Goal: Information Seeking & Learning: Learn about a topic

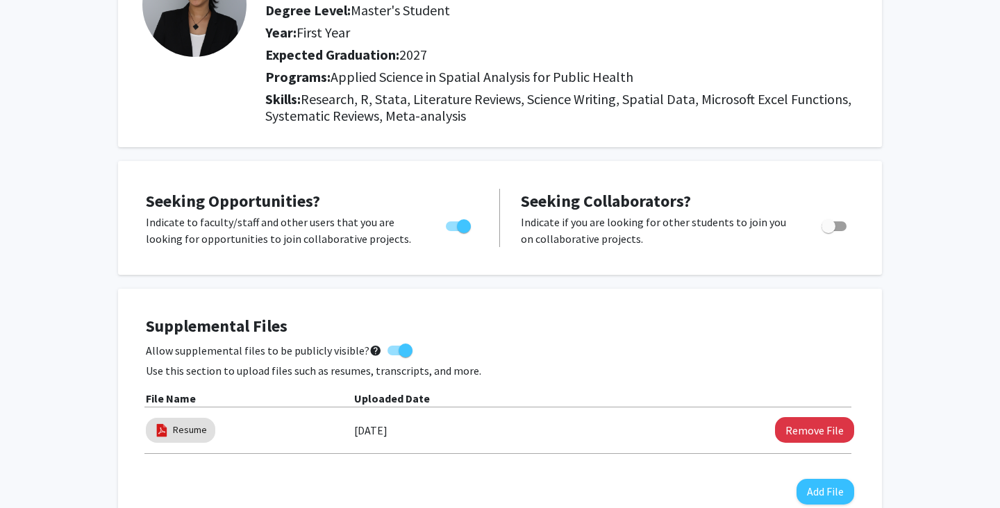
scroll to position [140, 0]
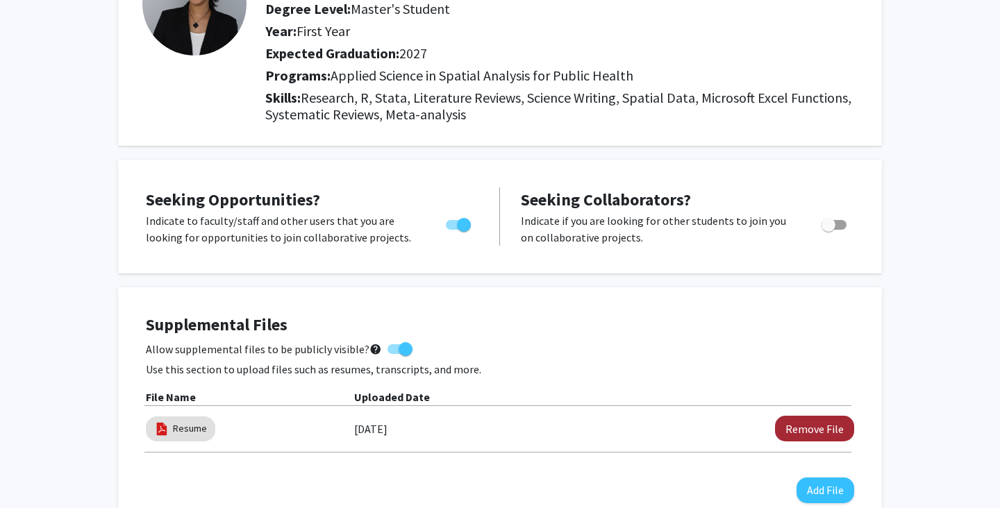
click at [828, 427] on button "Remove File" at bounding box center [814, 429] width 79 height 26
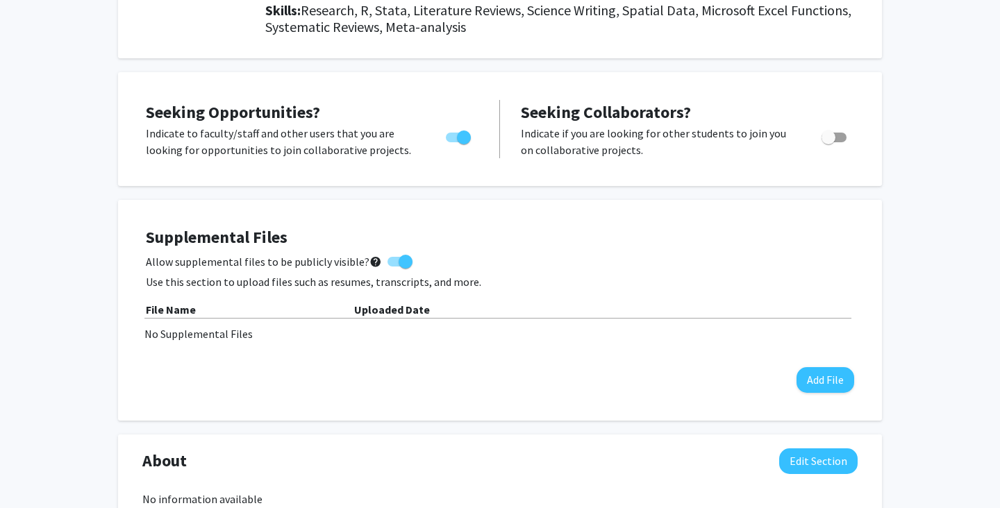
scroll to position [234, 0]
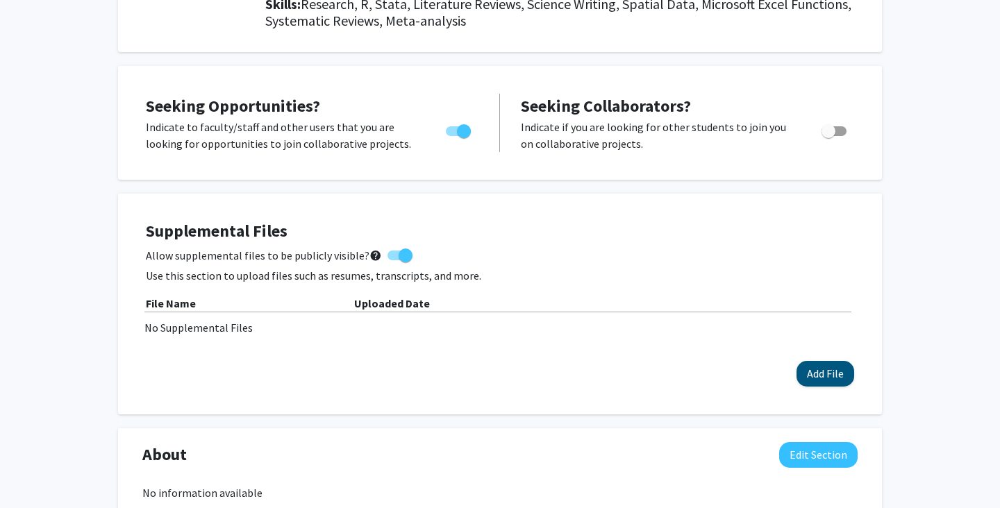
click at [811, 378] on button "Add File" at bounding box center [825, 374] width 58 height 26
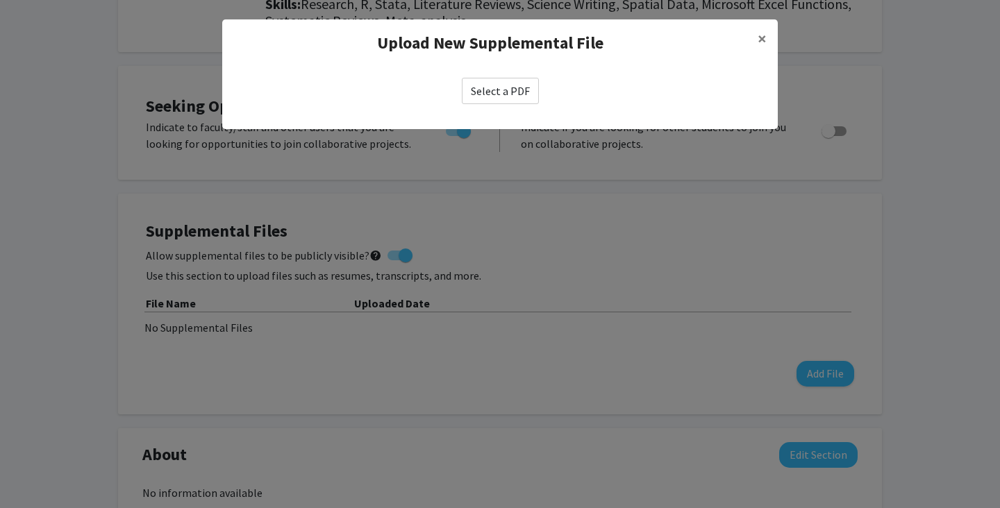
click at [501, 89] on label "Select a PDF" at bounding box center [500, 91] width 77 height 26
click at [0, 0] on input "Select a PDF" at bounding box center [0, 0] width 0 height 0
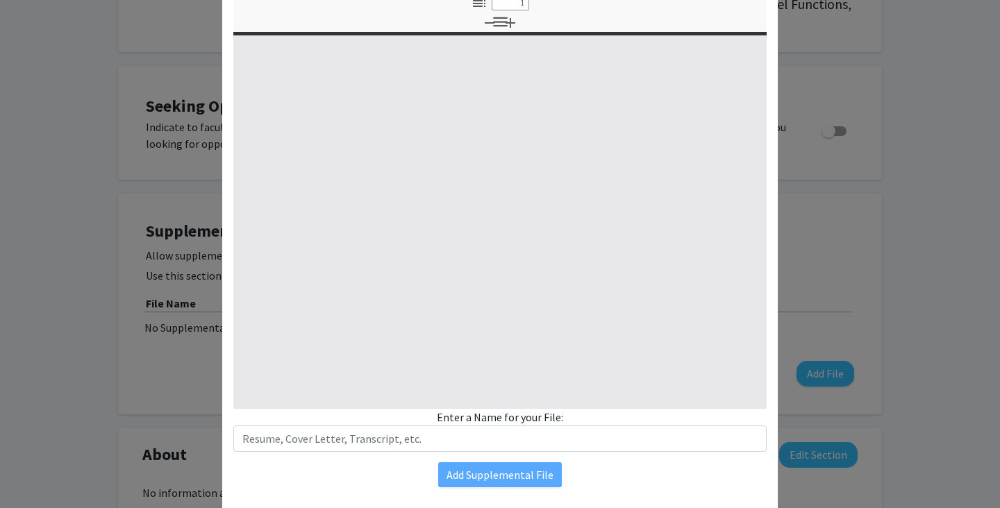
select select "custom"
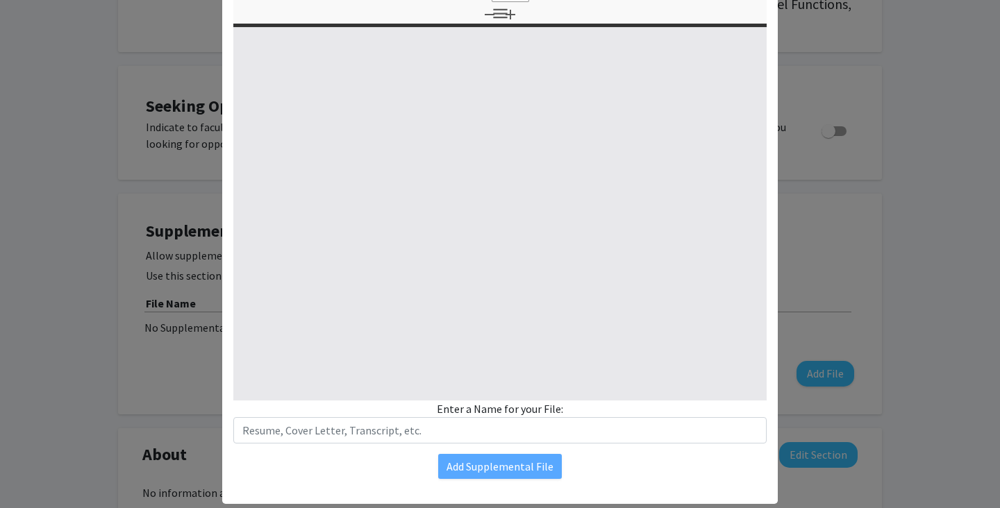
type input "0"
select select "custom"
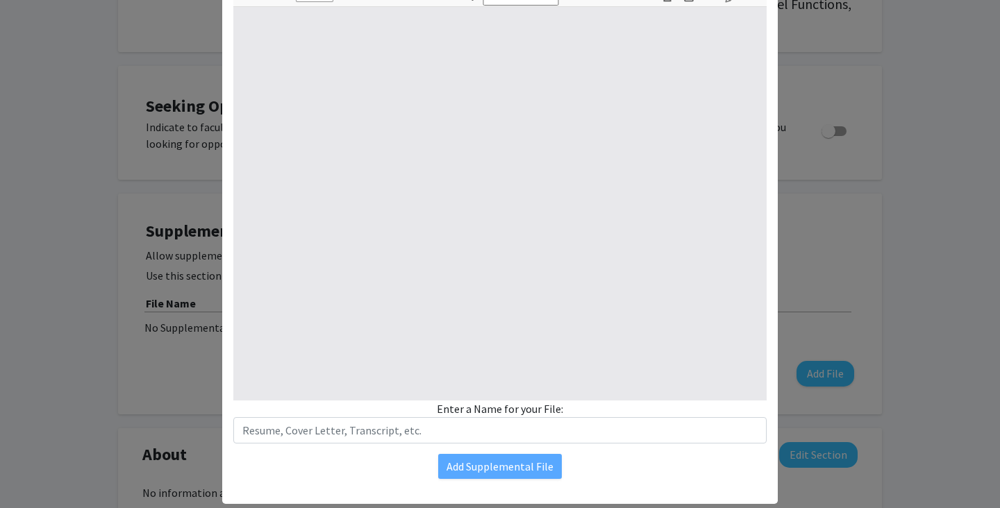
type input "1"
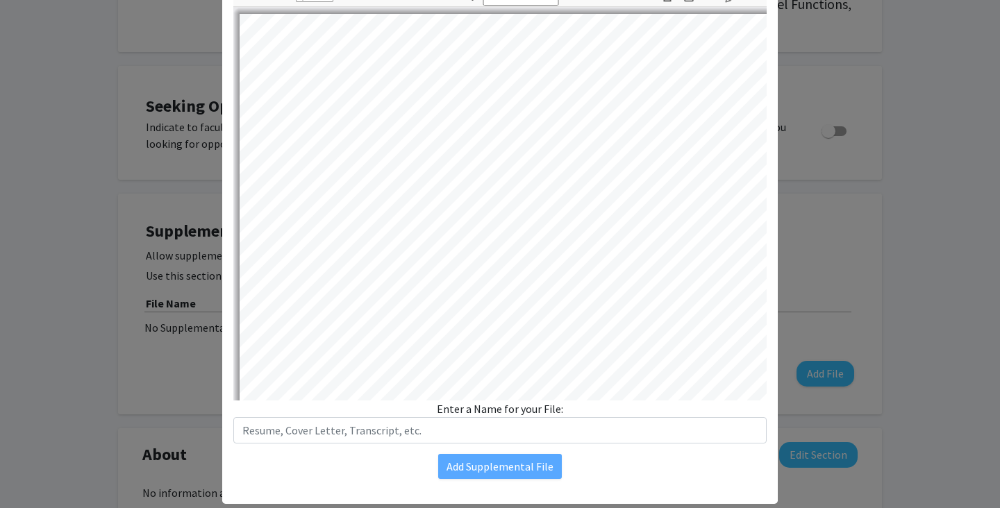
select select "auto"
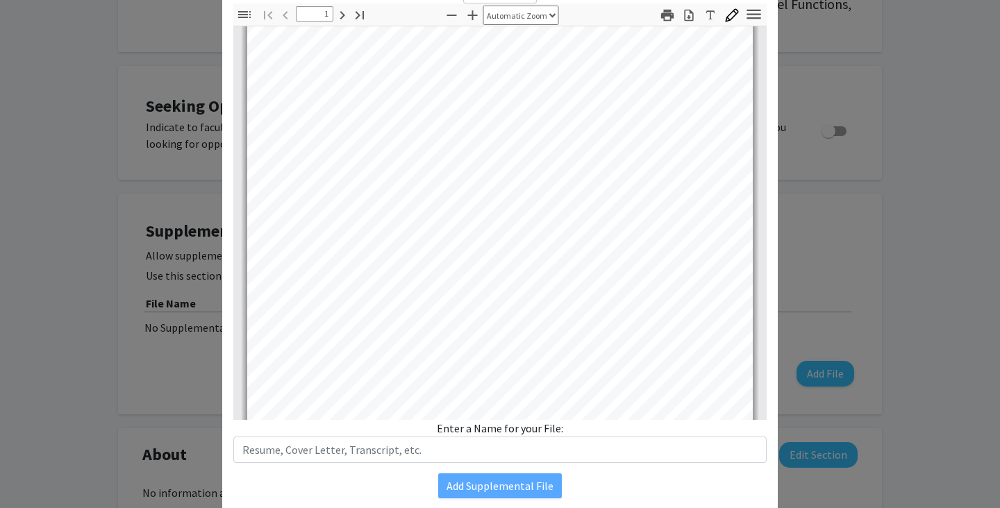
scroll to position [80, 0]
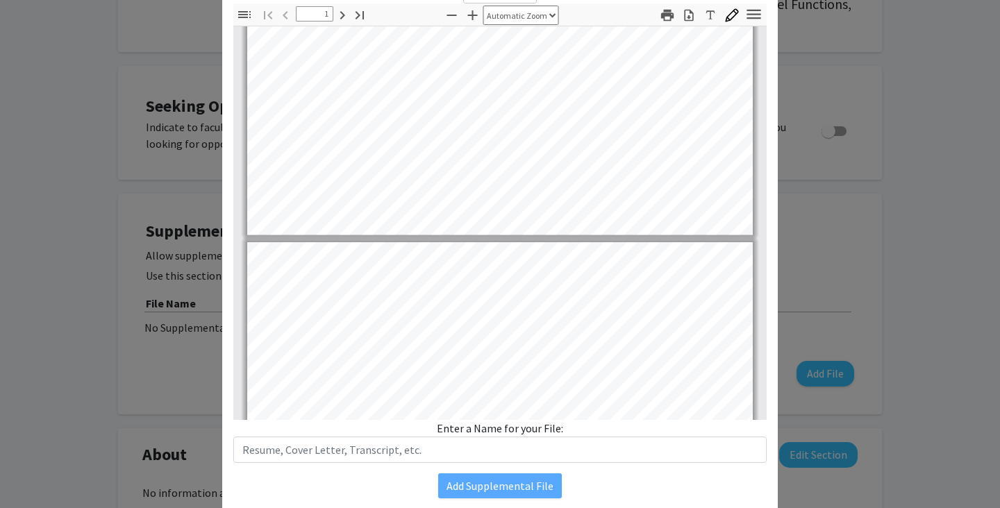
type input "2"
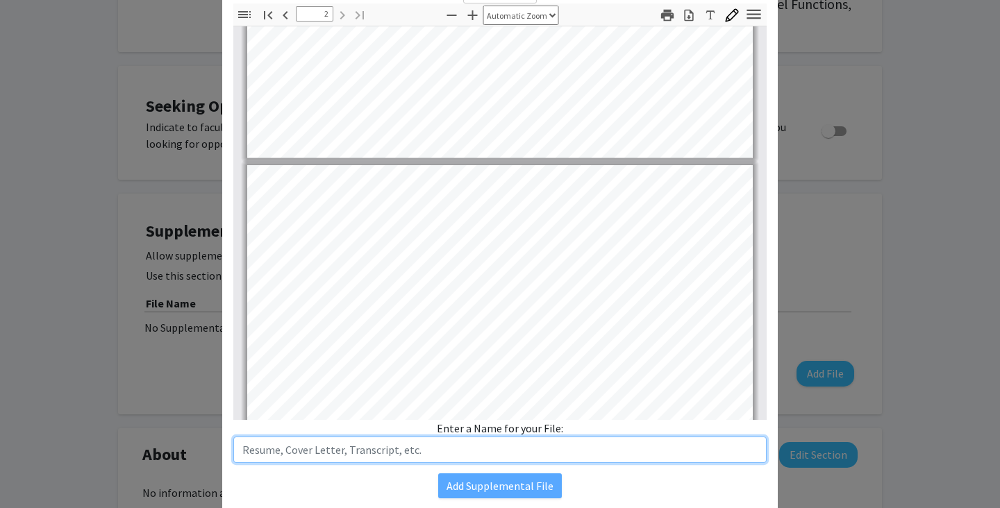
click at [431, 456] on input "text" at bounding box center [499, 450] width 533 height 26
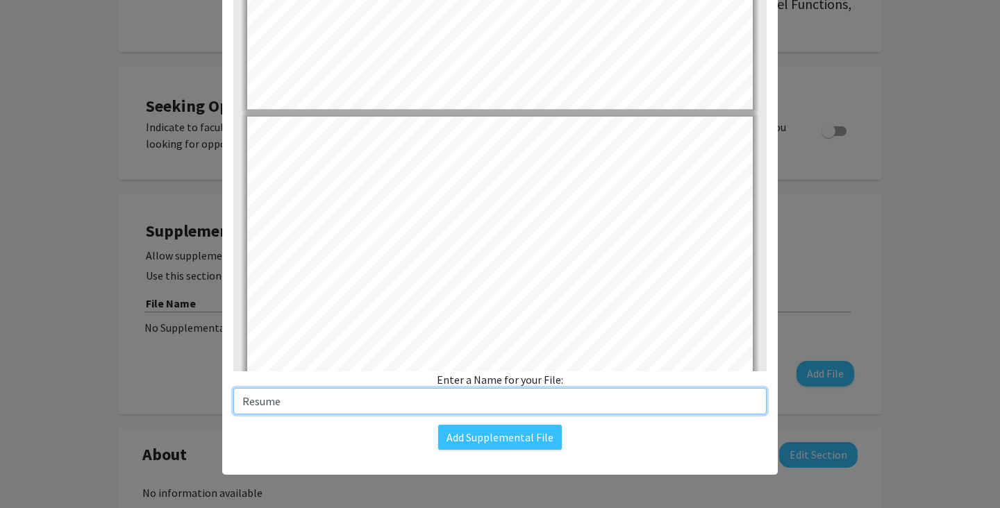
scroll to position [149, 0]
type input "Resume"
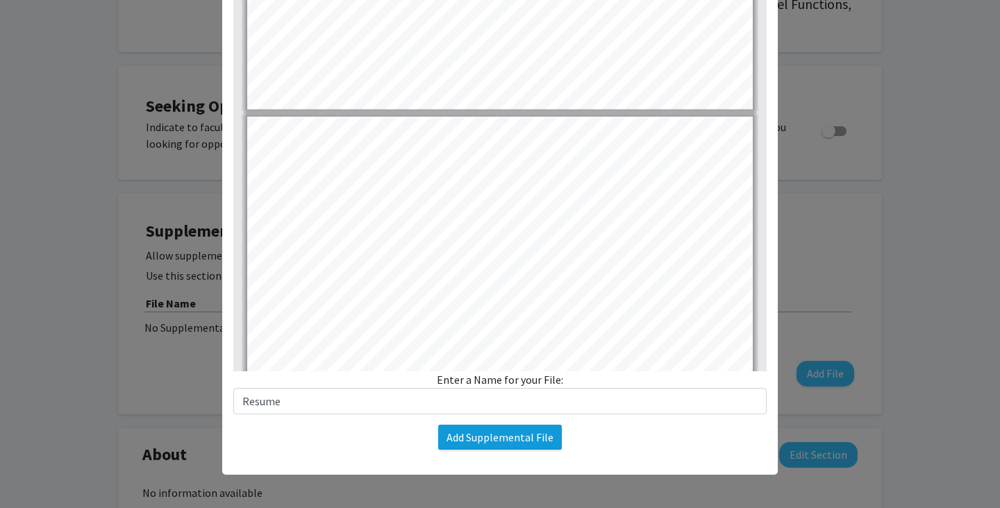
click at [467, 447] on button "Add Supplemental File" at bounding box center [500, 437] width 124 height 25
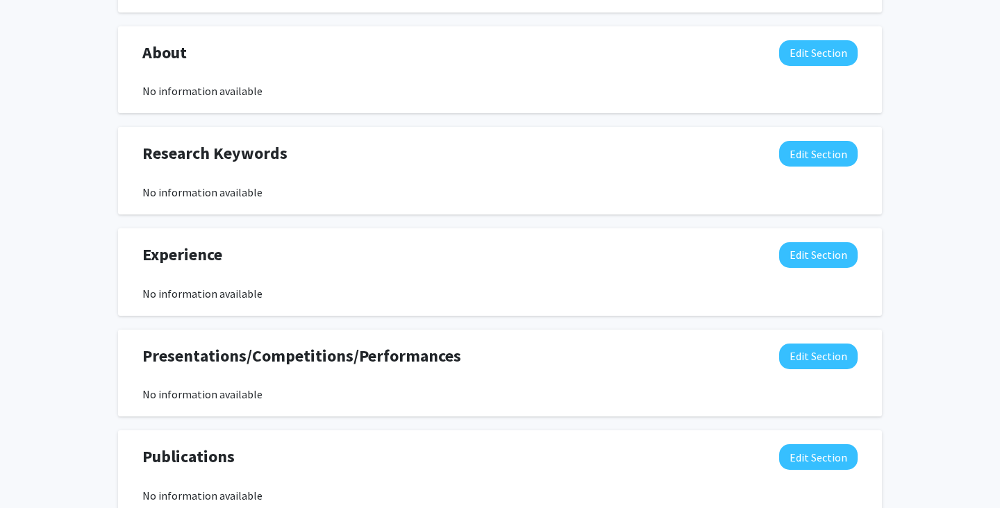
scroll to position [660, 0]
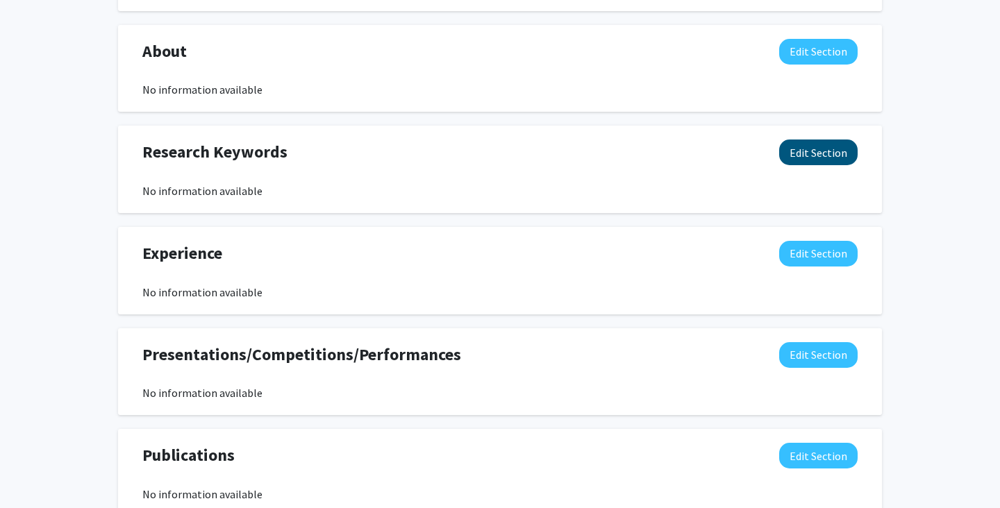
click at [819, 159] on button "Edit Section" at bounding box center [818, 153] width 78 height 26
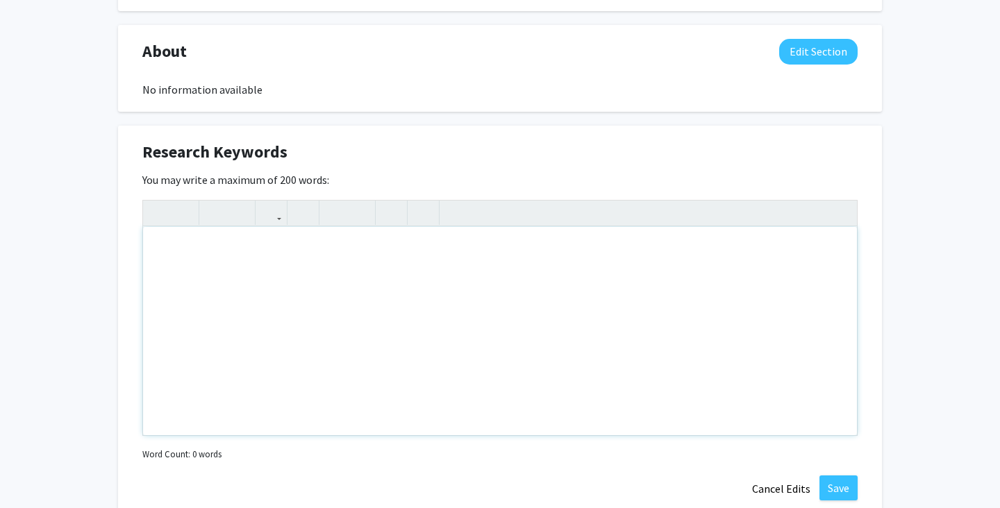
click at [451, 278] on div "Note to users with screen readers: Please deactivate our accessibility plugin f…" at bounding box center [500, 331] width 714 height 208
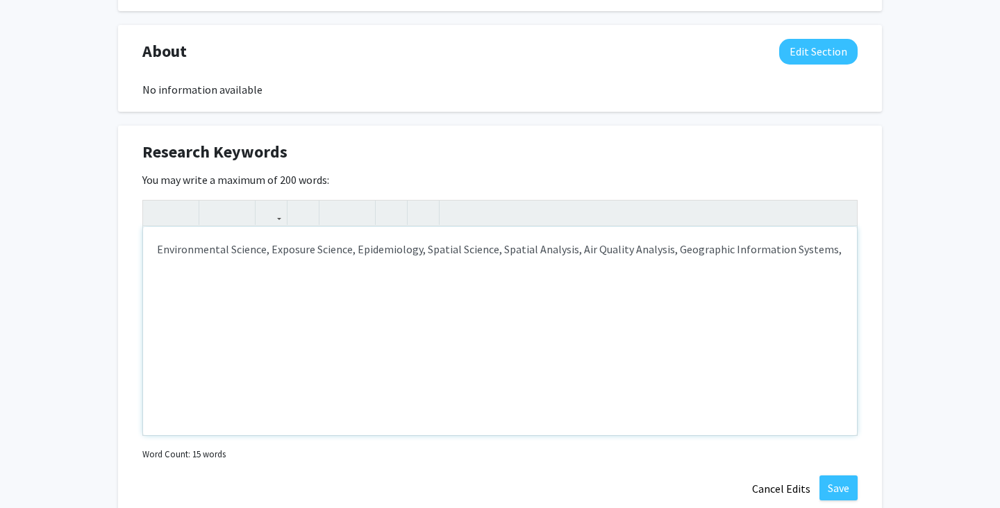
type textarea "Environmental Science, Exposure Science, Epidemiology, Spatial Science, Spatial…"
click at [845, 487] on button "Save" at bounding box center [838, 488] width 38 height 25
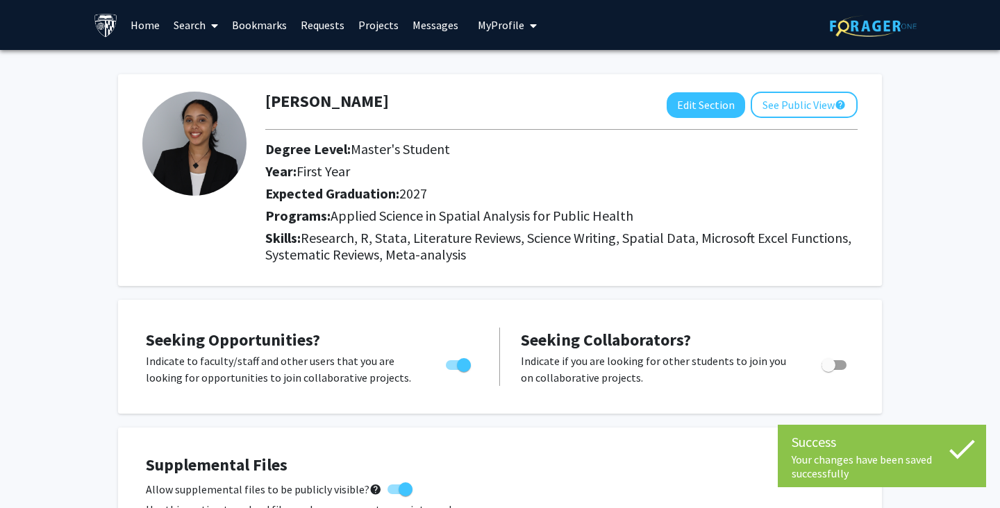
scroll to position [0, 0]
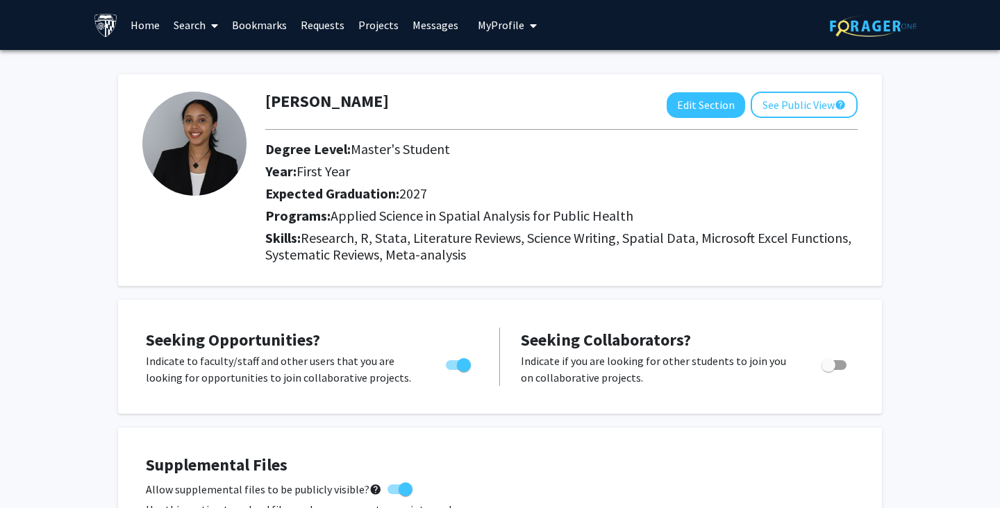
click at [140, 25] on link "Home" at bounding box center [145, 25] width 43 height 49
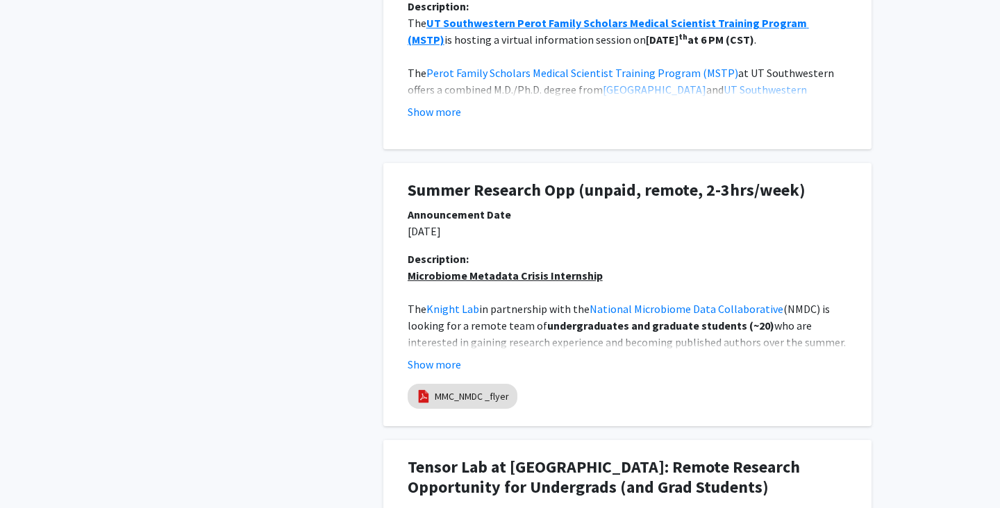
scroll to position [920, 0]
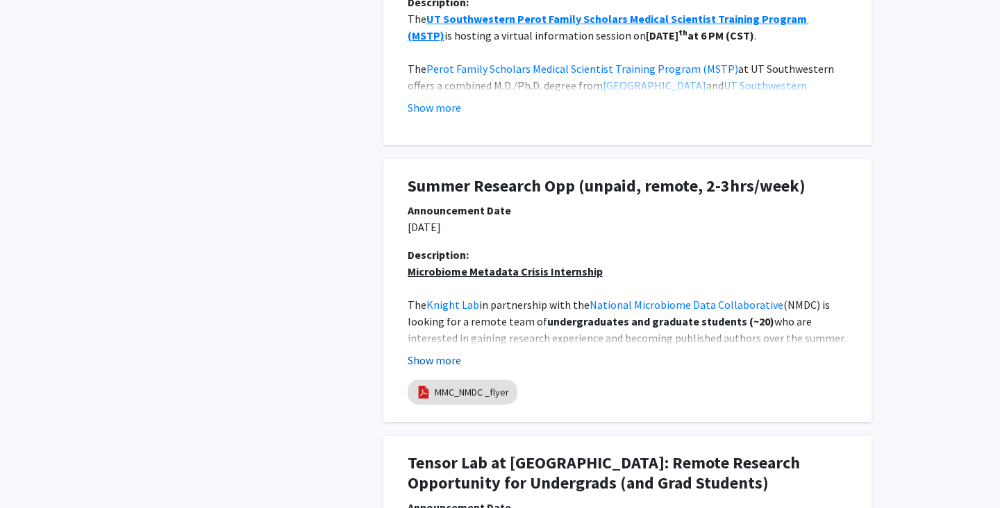
click at [455, 359] on button "Show more" at bounding box center [434, 360] width 53 height 17
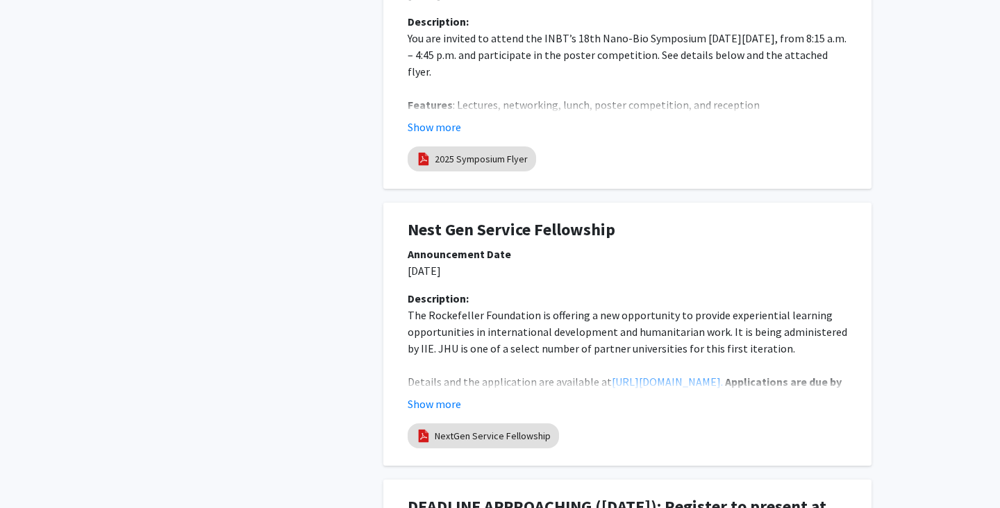
scroll to position [2601, 0]
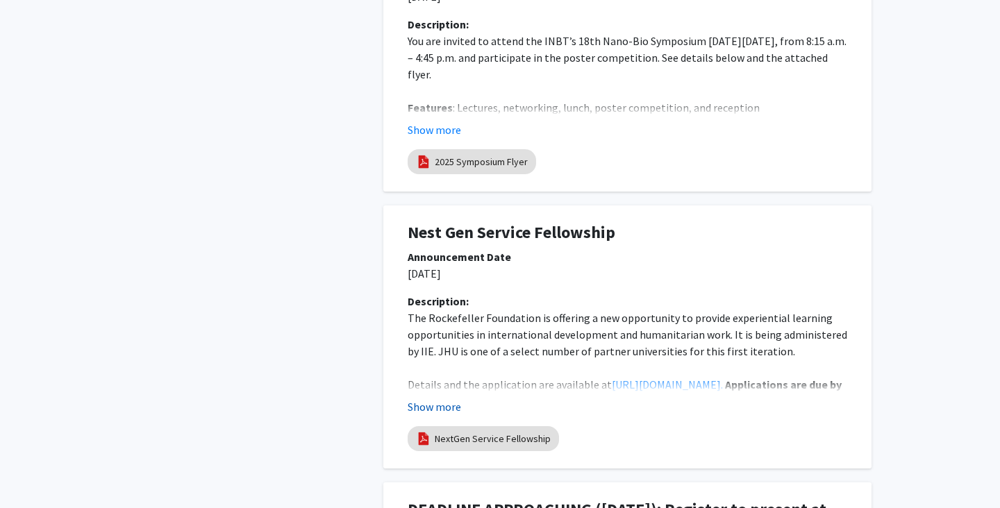
click at [438, 399] on button "Show more" at bounding box center [434, 407] width 53 height 17
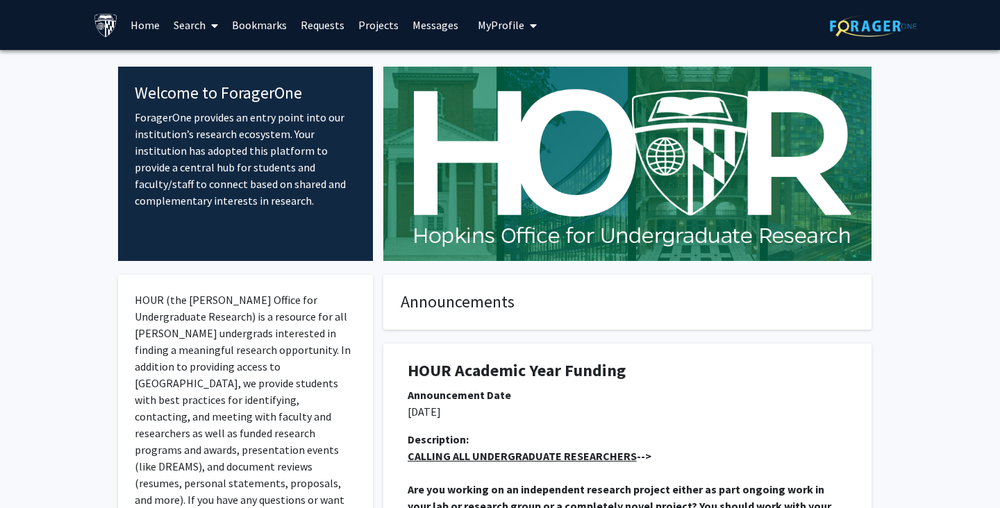
scroll to position [0, 0]
click at [188, 26] on link "Search" at bounding box center [196, 25] width 58 height 49
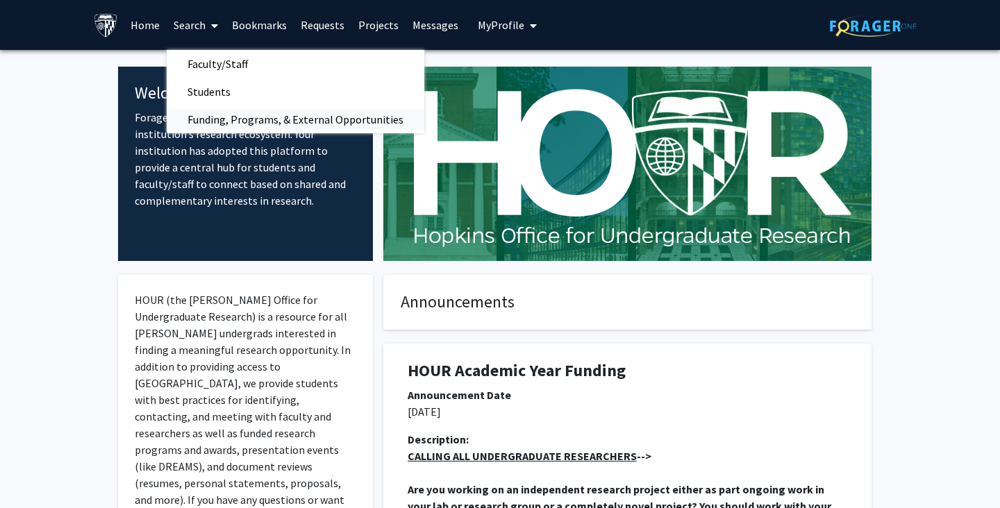
click at [227, 127] on span "Funding, Programs, & External Opportunities" at bounding box center [296, 120] width 258 height 28
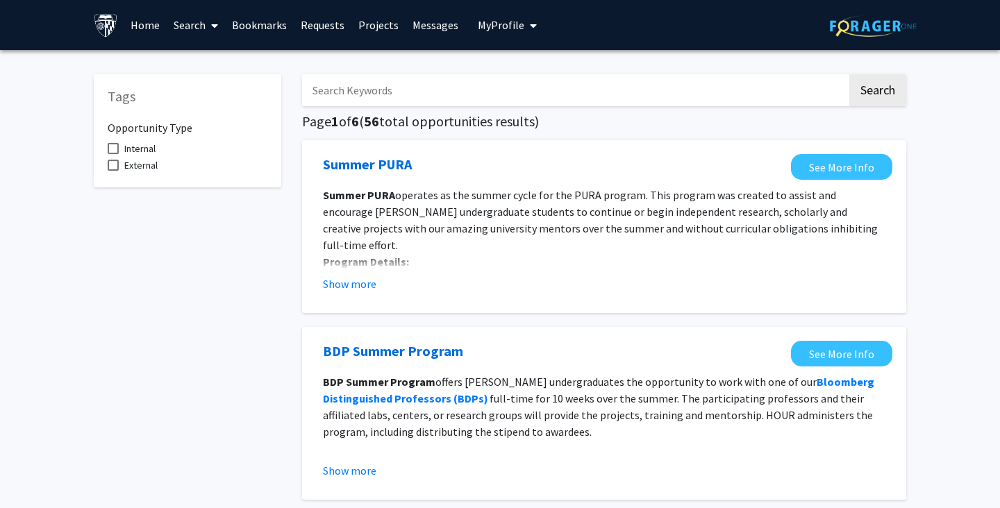
click at [453, 99] on input "Search Keywords" at bounding box center [574, 90] width 545 height 32
type input "graduate"
click at [877, 92] on button "Search" at bounding box center [877, 90] width 57 height 32
click at [442, 29] on link "Messages" at bounding box center [436, 25] width 60 height 49
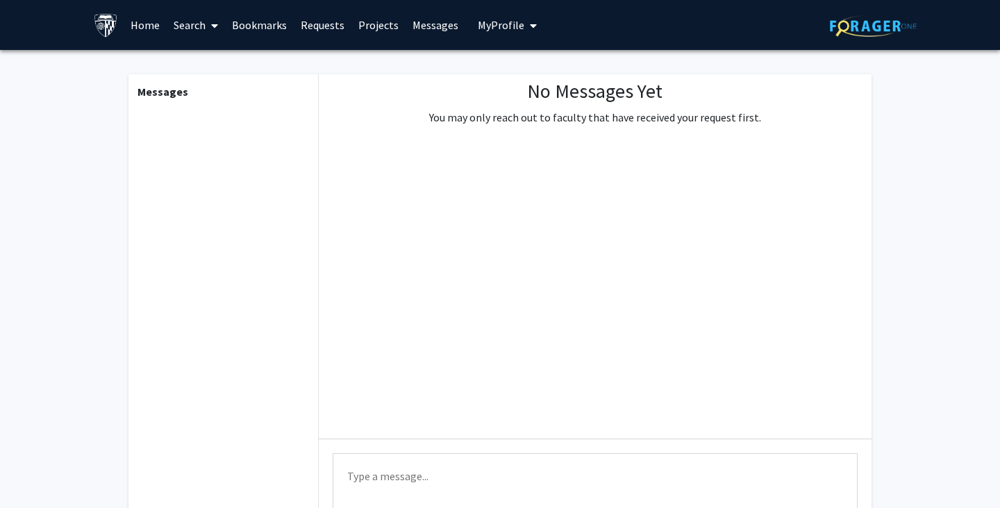
click at [377, 26] on link "Projects" at bounding box center [378, 25] width 54 height 49
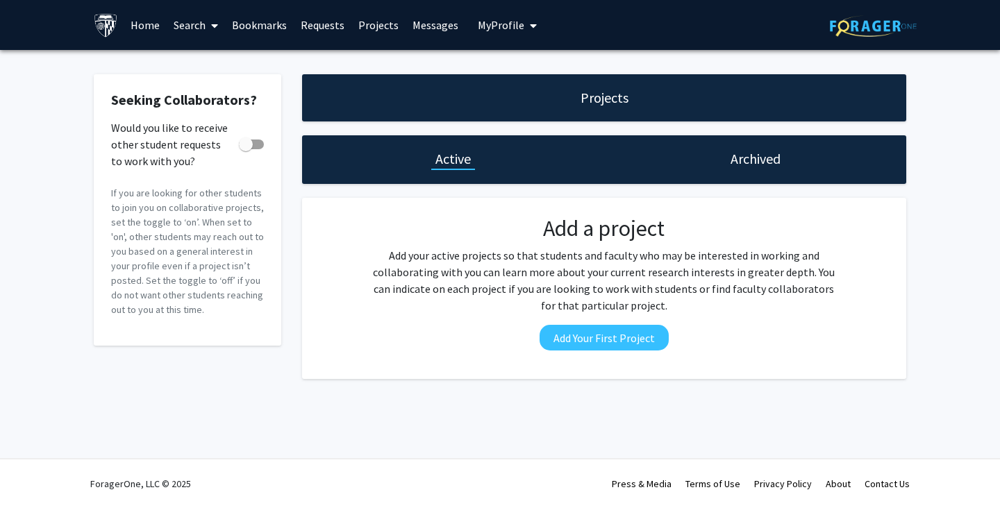
click at [315, 24] on link "Requests" at bounding box center [323, 25] width 58 height 49
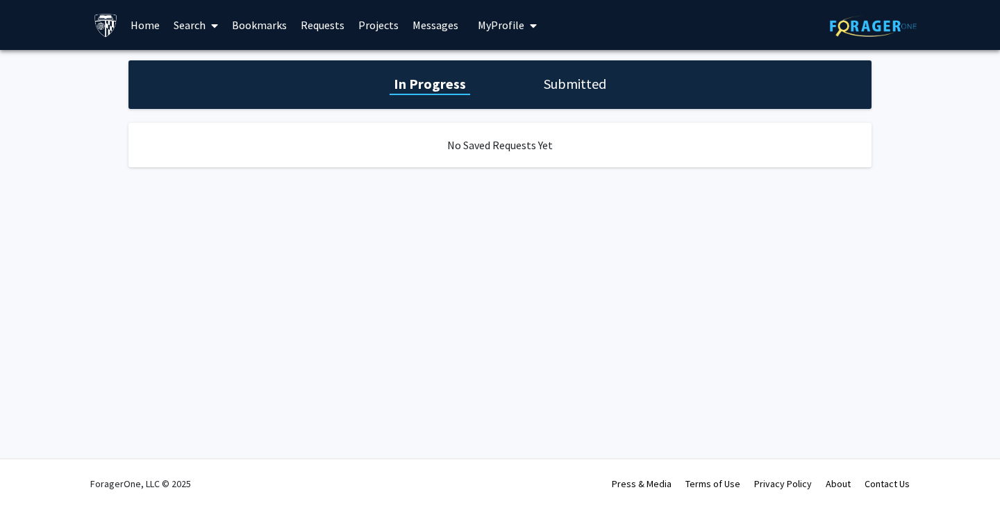
click at [478, 29] on span "My Profile" at bounding box center [501, 25] width 47 height 14
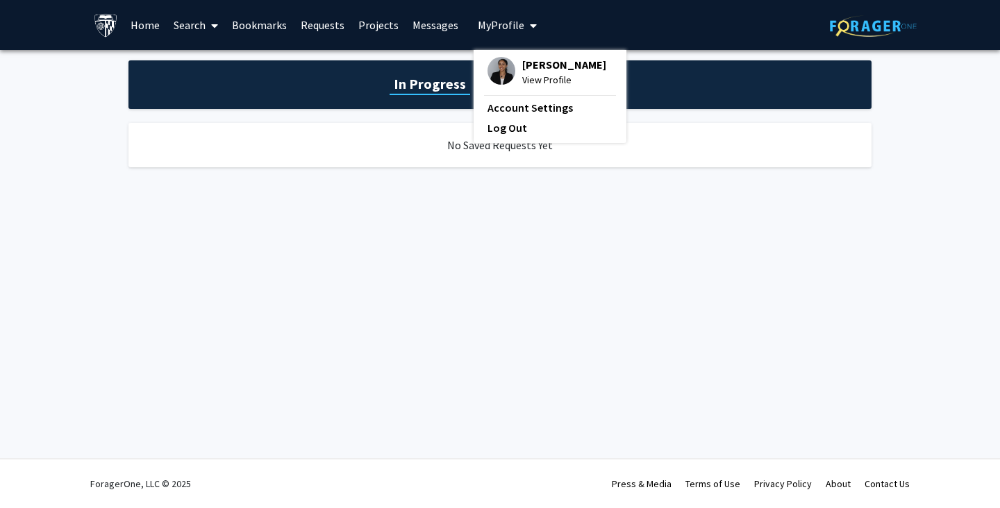
click at [207, 31] on span at bounding box center [212, 25] width 12 height 49
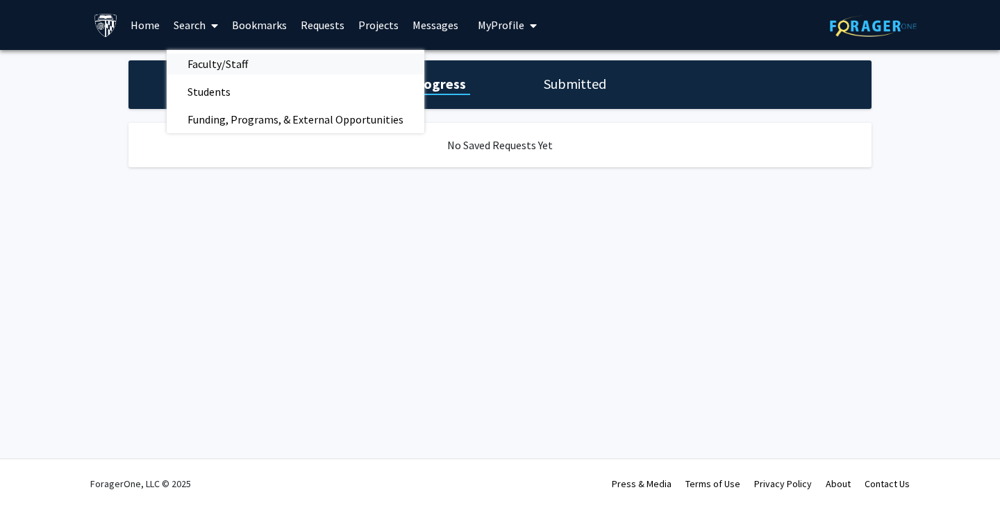
click at [213, 58] on span "Faculty/Staff" at bounding box center [218, 64] width 102 height 28
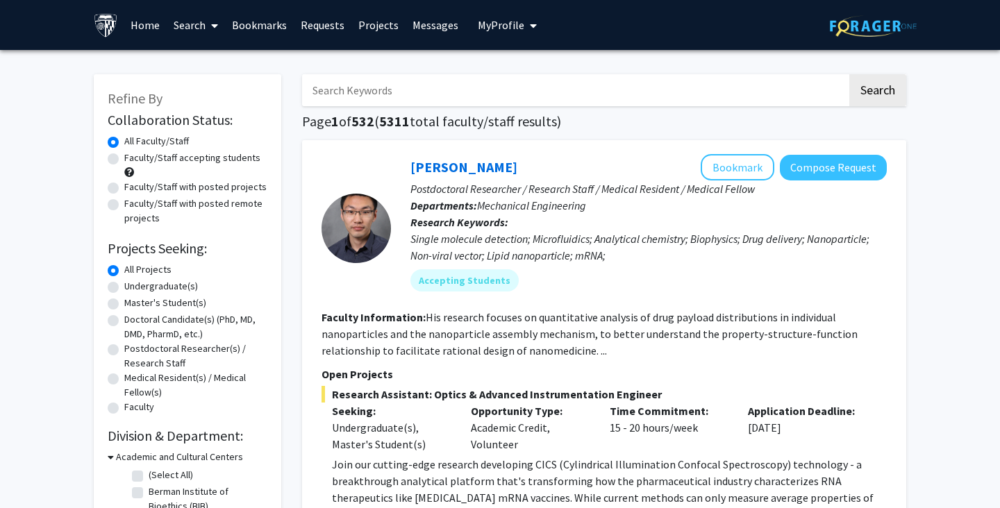
click at [178, 306] on label "Master's Student(s)" at bounding box center [165, 303] width 82 height 15
click at [133, 305] on input "Master's Student(s)" at bounding box center [128, 300] width 9 height 9
radio input "true"
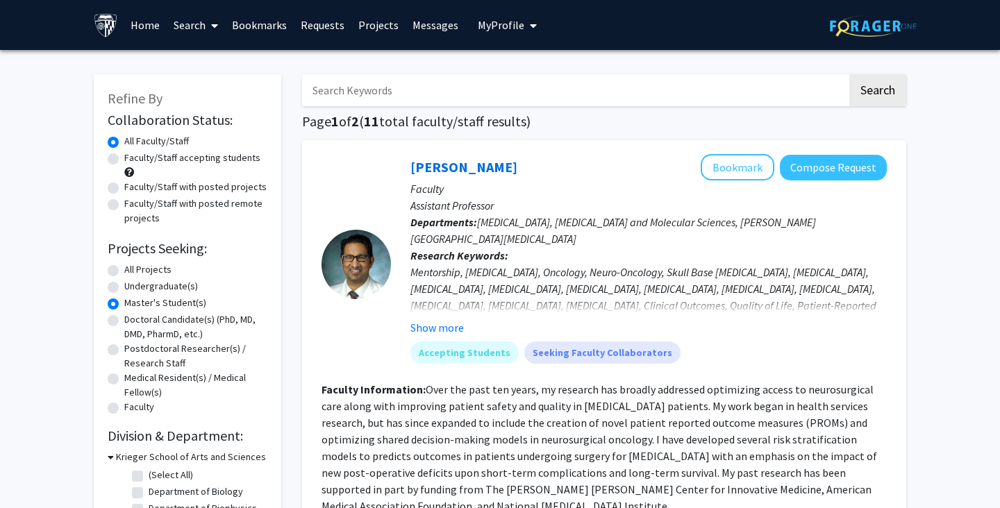
click at [164, 304] on label "Master's Student(s)" at bounding box center [165, 303] width 82 height 15
click at [133, 304] on input "Master's Student(s)" at bounding box center [128, 300] width 9 height 9
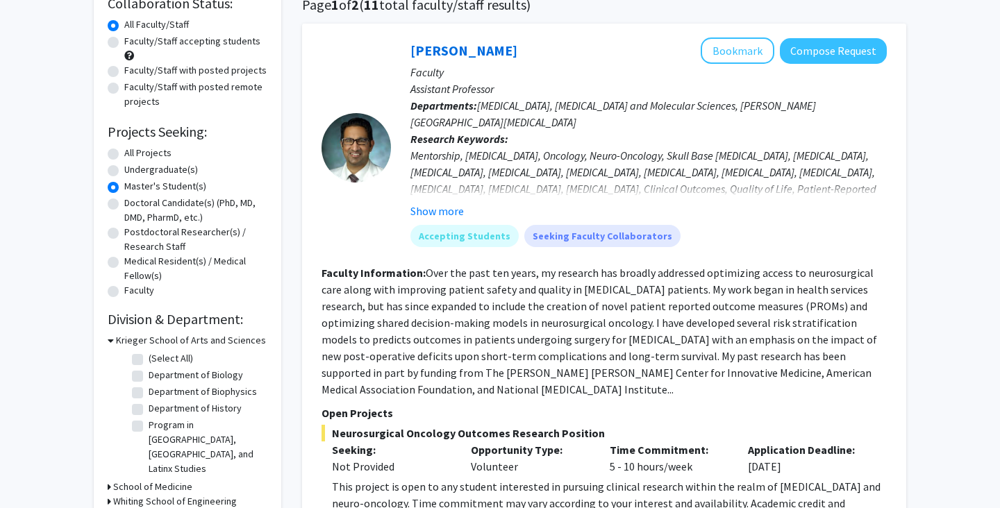
scroll to position [118, 0]
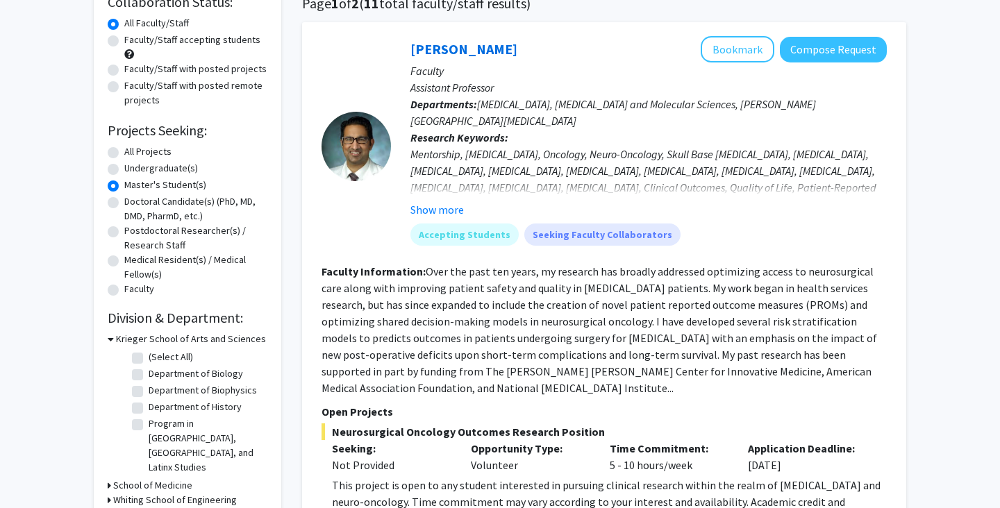
click at [149, 426] on label "Program in [GEOGRAPHIC_DATA], [GEOGRAPHIC_DATA], and Latinx Studies" at bounding box center [206, 446] width 115 height 58
click at [149, 426] on input "Program in [GEOGRAPHIC_DATA], [GEOGRAPHIC_DATA], and Latinx Studies" at bounding box center [153, 421] width 9 height 9
checkbox input "true"
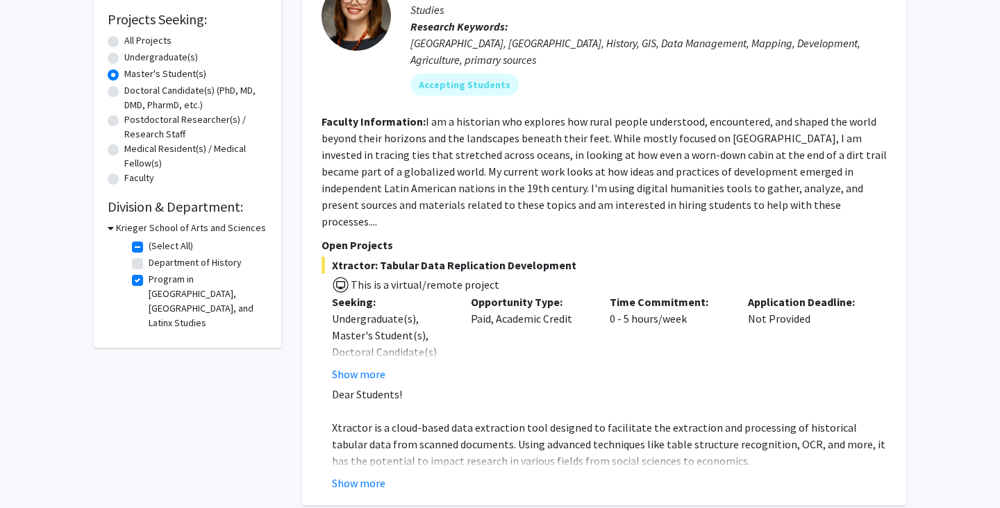
scroll to position [347, 0]
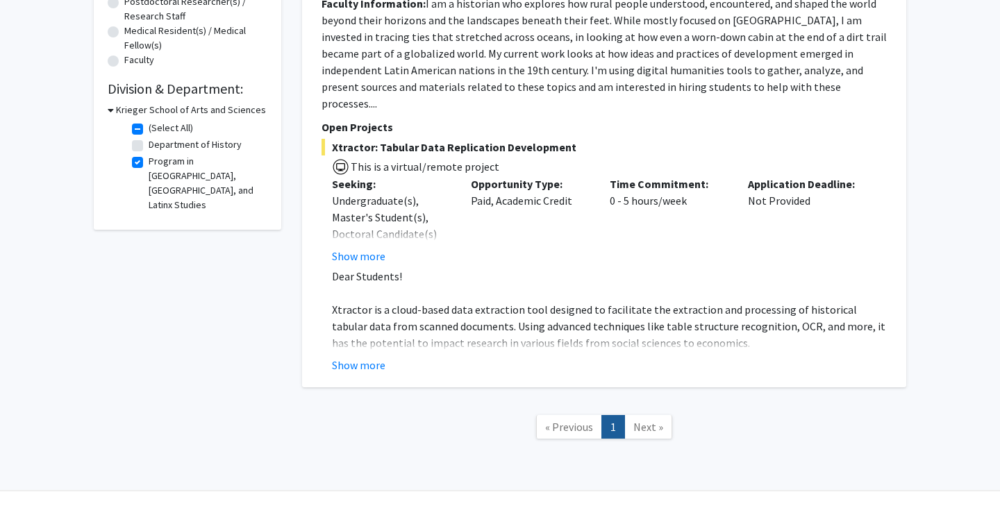
click at [117, 115] on h3 "Krieger School of Arts and Sciences" at bounding box center [191, 110] width 150 height 15
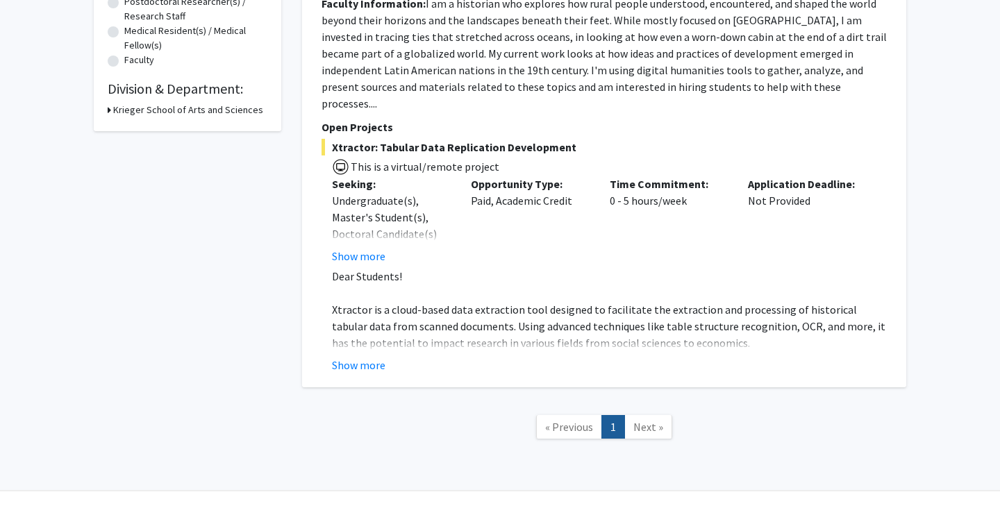
click at [117, 115] on h3 "Krieger School of Arts and Sciences" at bounding box center [188, 110] width 150 height 15
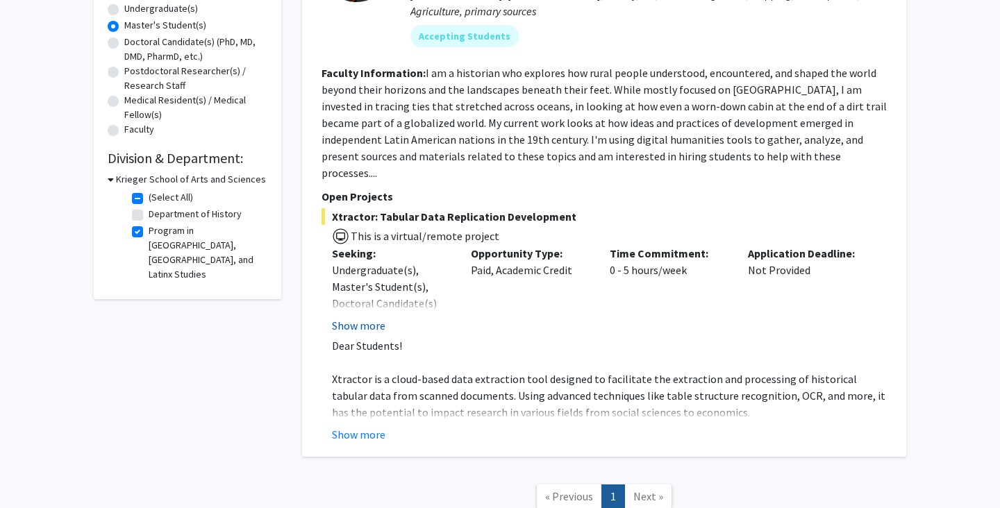
scroll to position [289, 0]
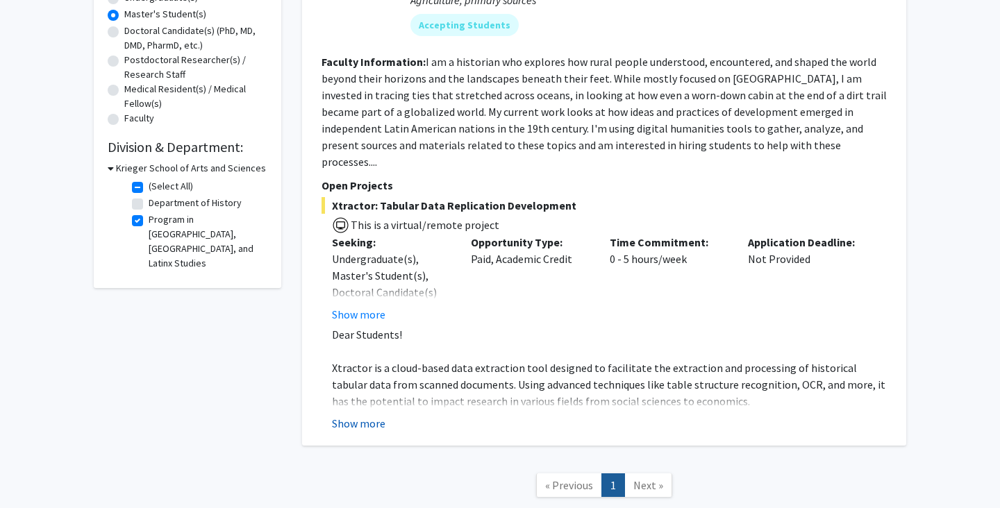
click at [371, 415] on button "Show more" at bounding box center [358, 423] width 53 height 17
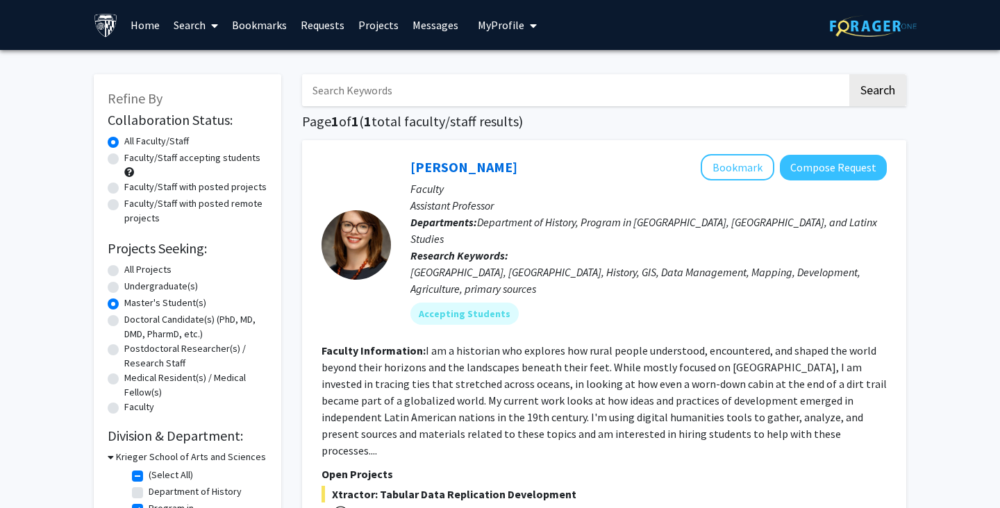
scroll to position [0, 0]
click at [204, 28] on link "Search" at bounding box center [196, 25] width 58 height 49
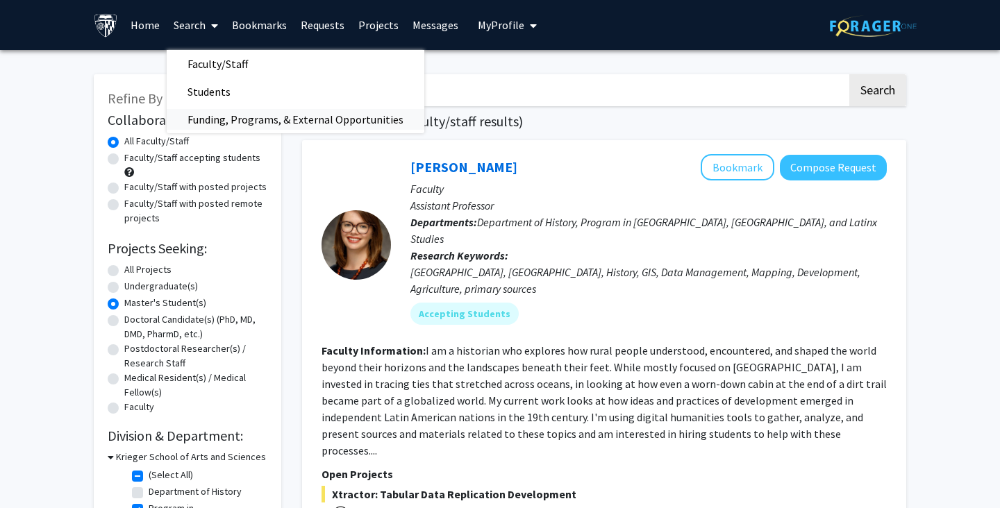
click at [208, 117] on span "Funding, Programs, & External Opportunities" at bounding box center [296, 120] width 258 height 28
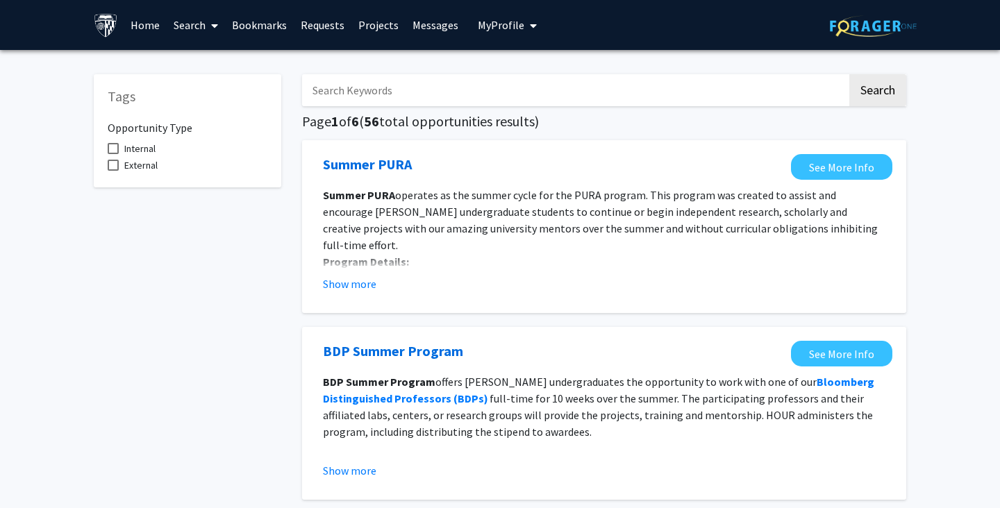
click at [111, 169] on span at bounding box center [113, 165] width 11 height 11
click at [112, 171] on input "External" at bounding box center [112, 171] width 1 height 1
checkbox input "true"
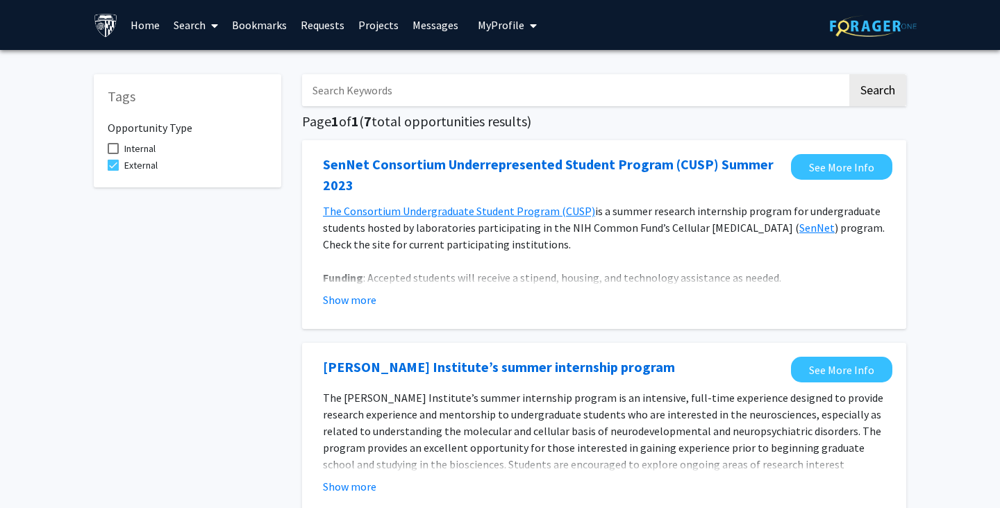
click at [149, 31] on link "Home" at bounding box center [145, 25] width 43 height 49
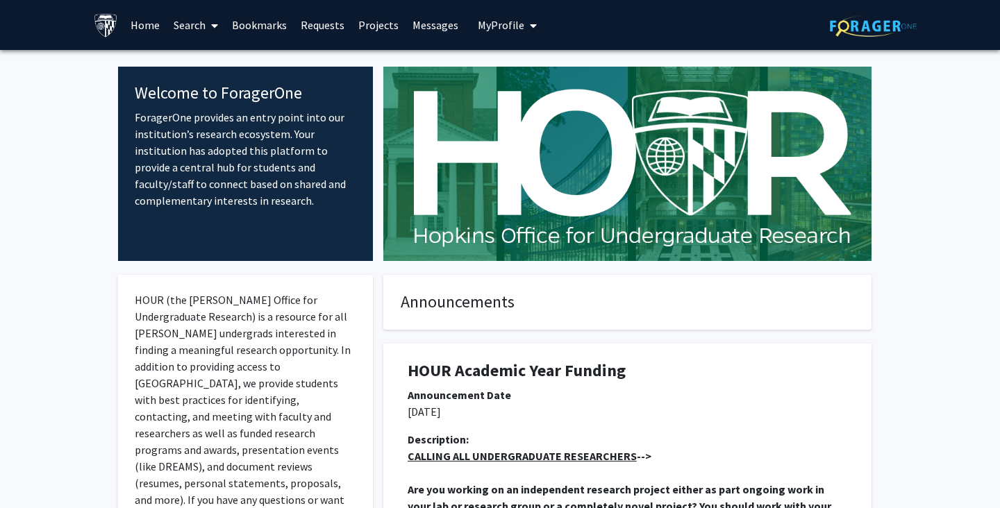
click at [208, 28] on span at bounding box center [212, 25] width 12 height 49
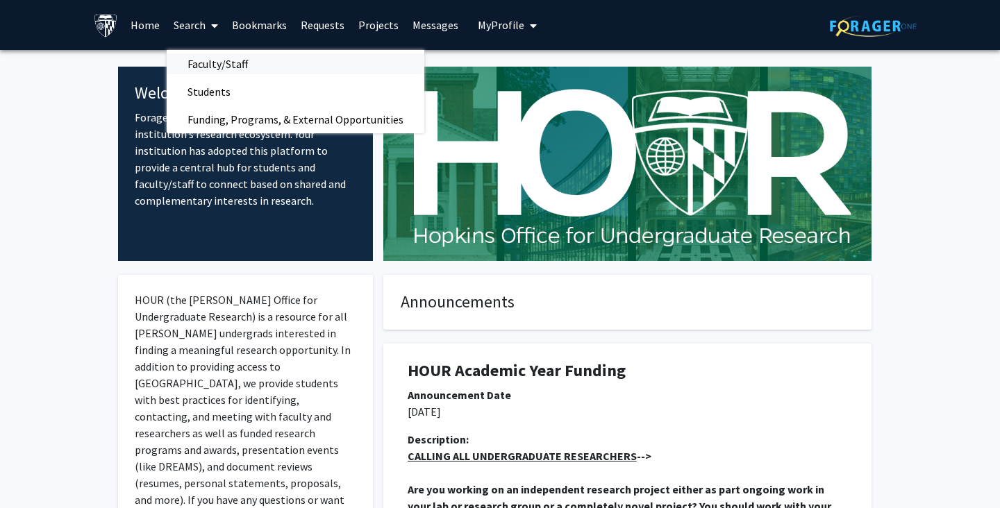
click at [208, 58] on span "Faculty/Staff" at bounding box center [218, 64] width 102 height 28
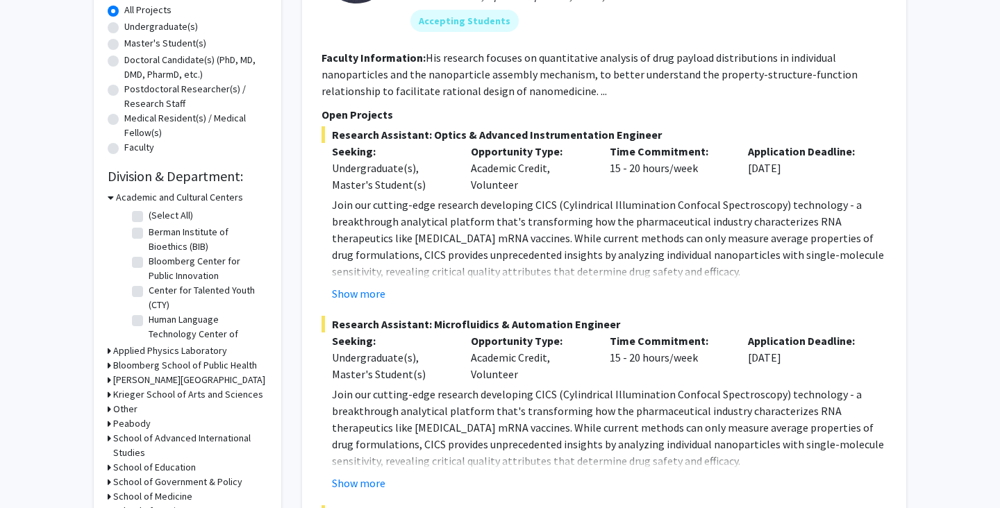
scroll to position [270, 0]
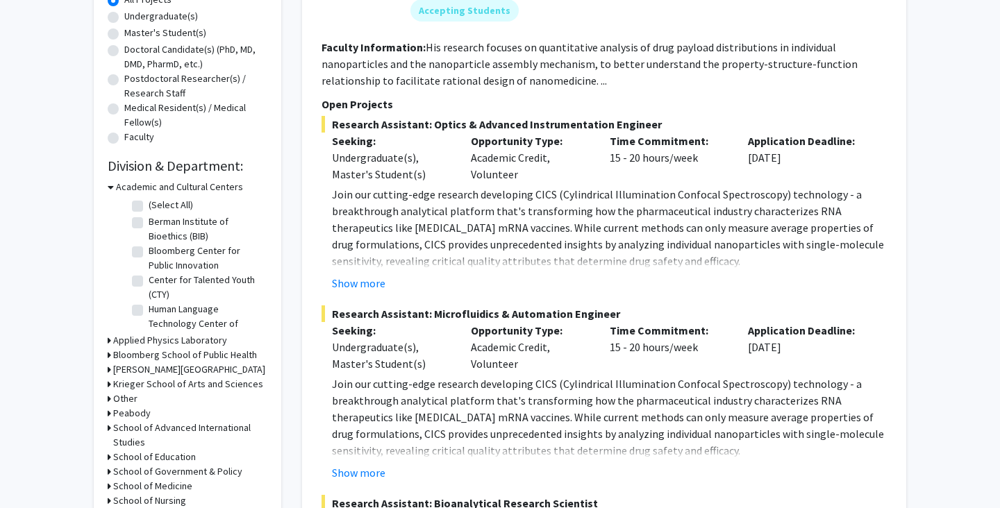
click at [199, 356] on h3 "Bloomberg School of Public Health" at bounding box center [185, 355] width 144 height 15
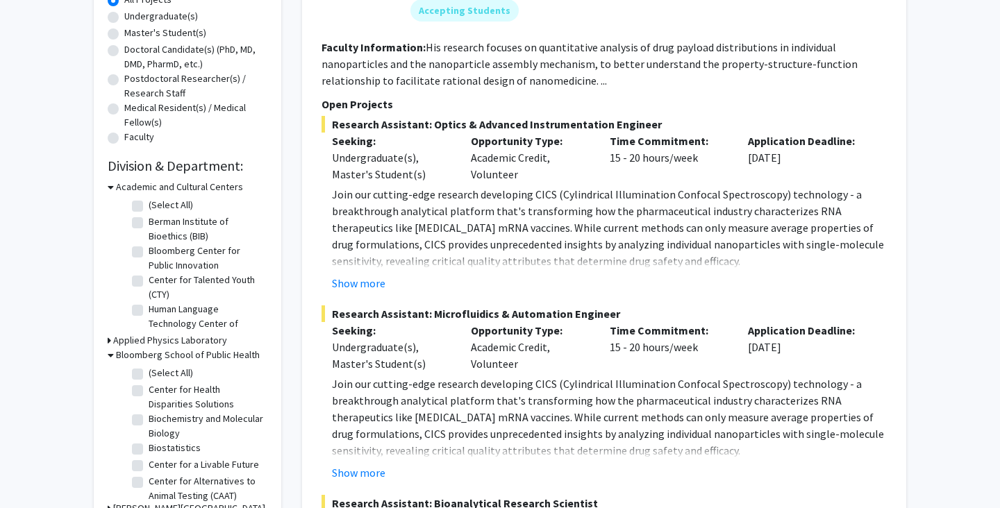
scroll to position [0, 0]
click at [149, 378] on label "(Select All)" at bounding box center [171, 373] width 44 height 15
click at [149, 375] on input "(Select All)" at bounding box center [153, 370] width 9 height 9
checkbox input "true"
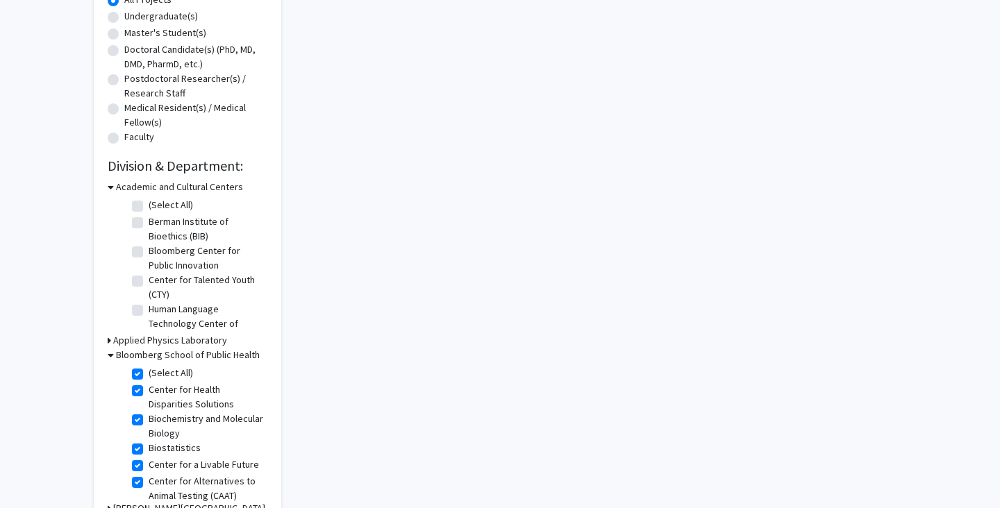
checkbox input "true"
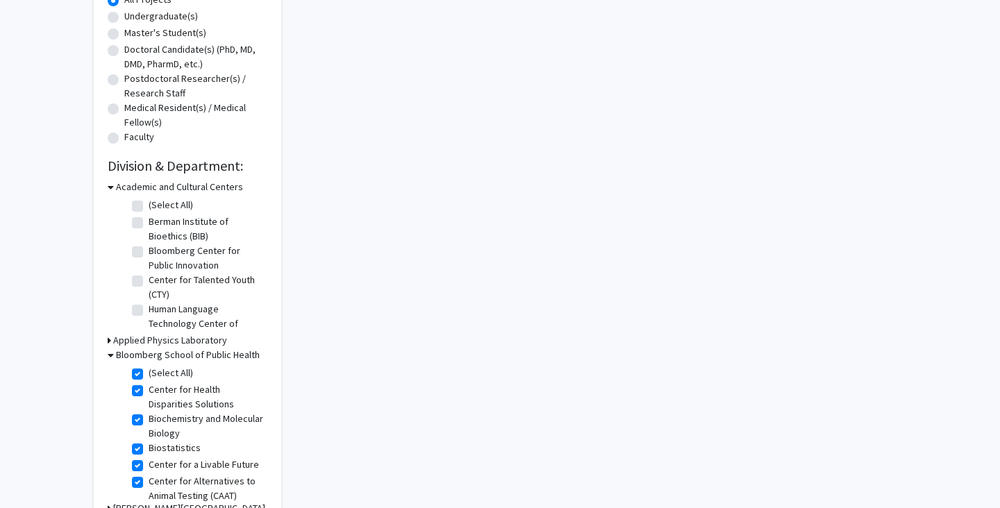
checkbox input "true"
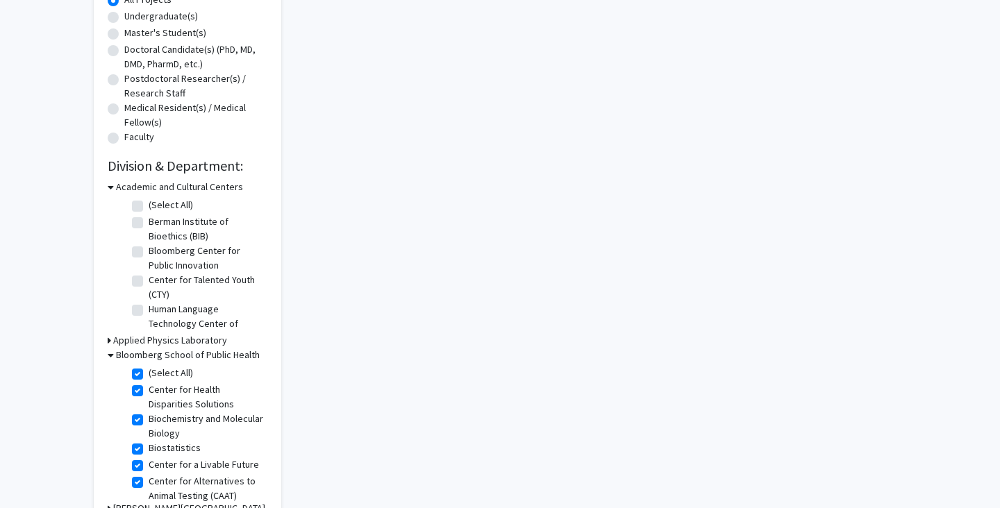
checkbox input "true"
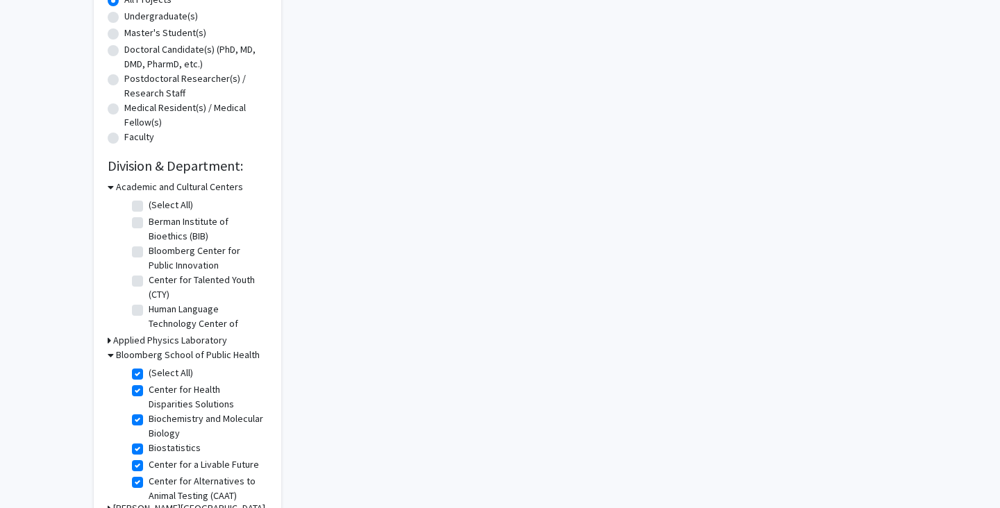
checkbox input "true"
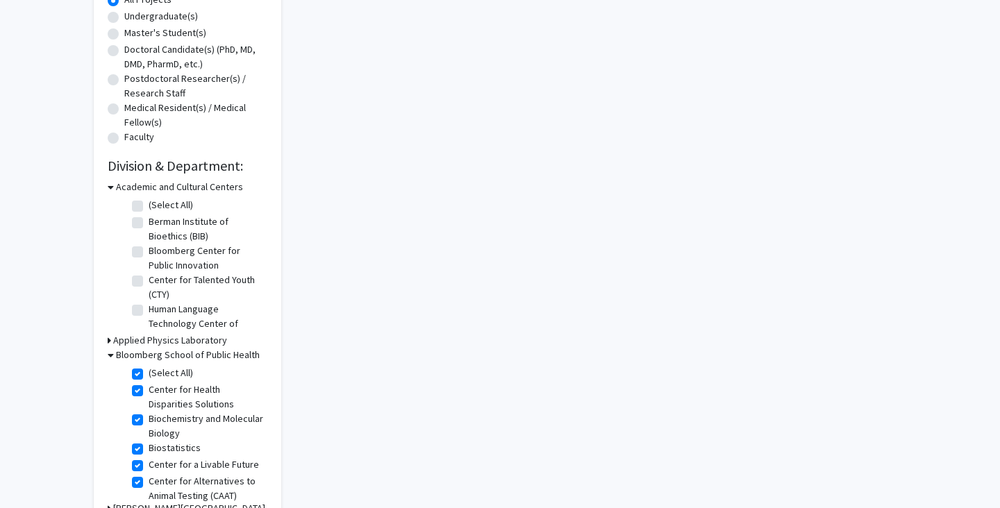
checkbox input "true"
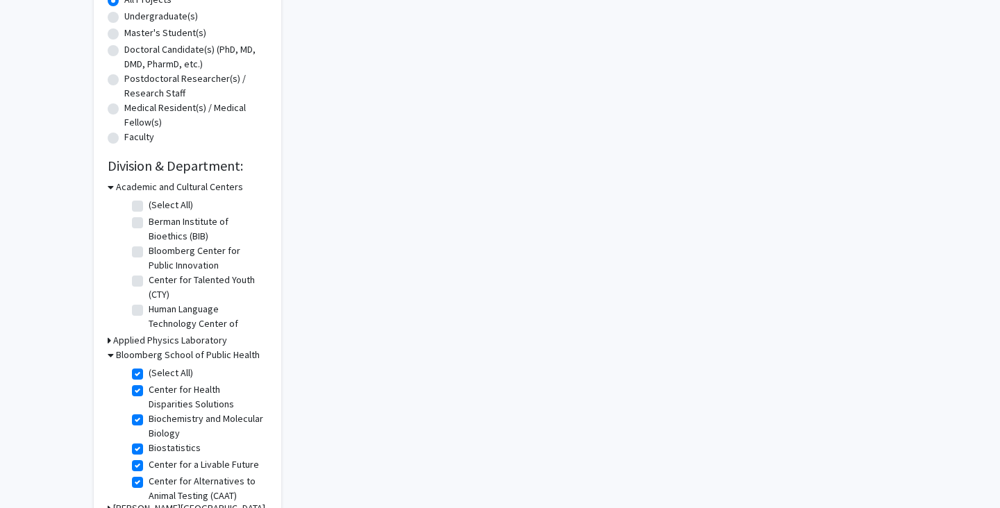
checkbox input "true"
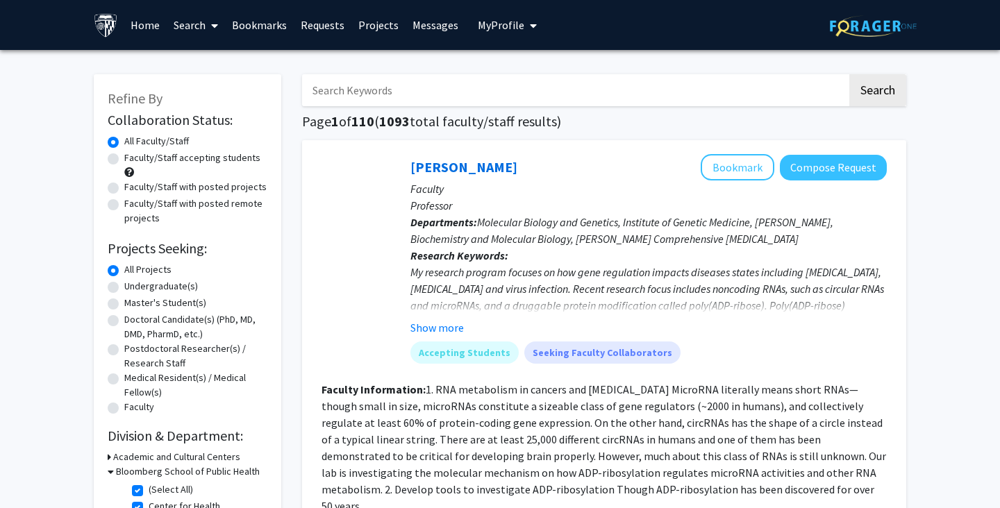
click at [124, 303] on label "Master's Student(s)" at bounding box center [165, 303] width 82 height 15
click at [124, 303] on input "Master's Student(s)" at bounding box center [128, 300] width 9 height 9
radio input "true"
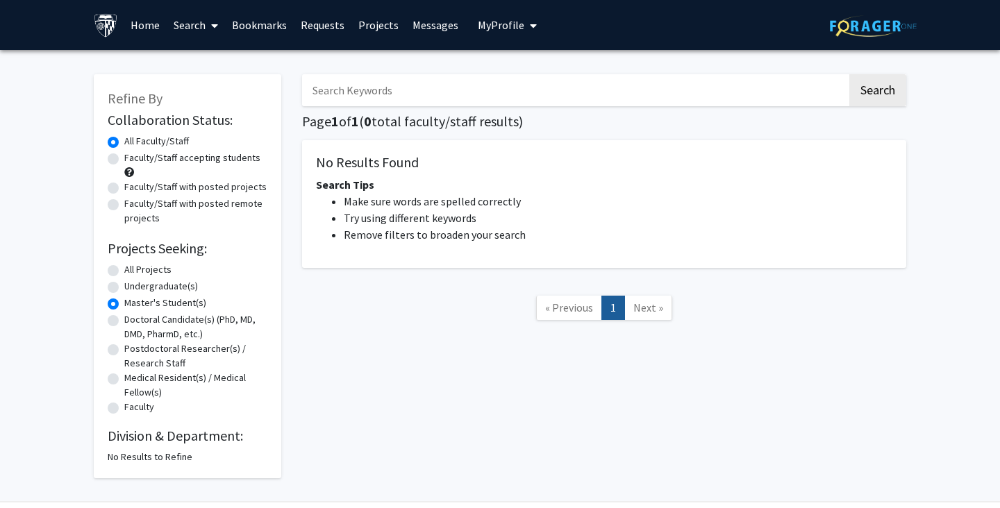
click at [124, 303] on label "Master's Student(s)" at bounding box center [165, 303] width 82 height 15
click at [124, 303] on input "Master's Student(s)" at bounding box center [128, 300] width 9 height 9
click at [124, 289] on label "Undergraduate(s)" at bounding box center [161, 286] width 74 height 15
click at [124, 288] on input "Undergraduate(s)" at bounding box center [128, 283] width 9 height 9
radio input "true"
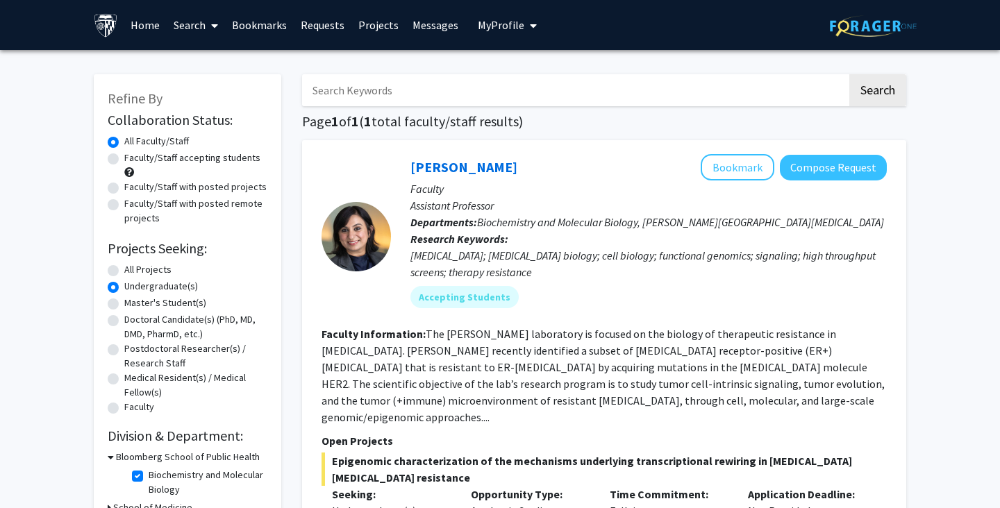
click at [115, 264] on form "Collaboration Status: Collaboration Status All Faculty/Staff Collaboration Stat…" at bounding box center [188, 264] width 160 height 305
click at [124, 271] on label "All Projects" at bounding box center [147, 269] width 47 height 15
click at [124, 271] on input "All Projects" at bounding box center [128, 266] width 9 height 9
radio input "true"
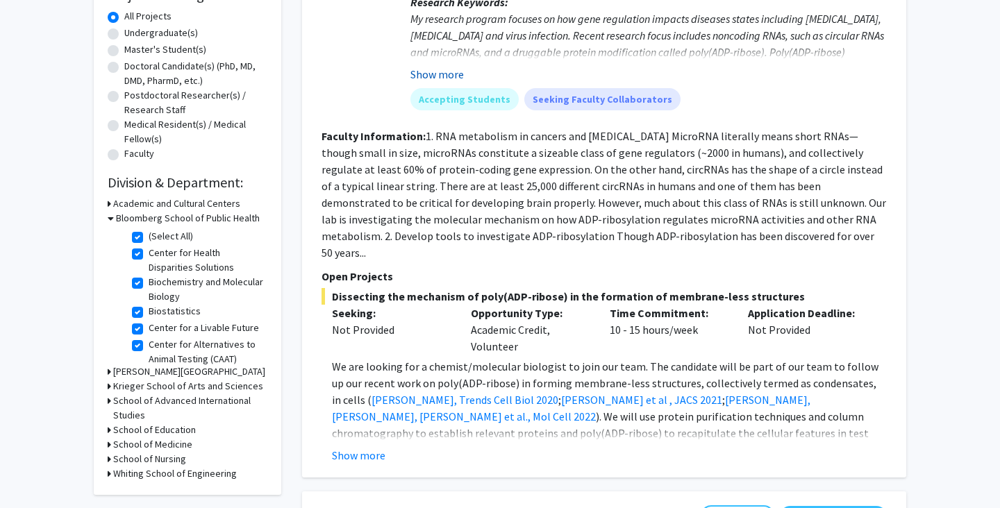
scroll to position [270, 0]
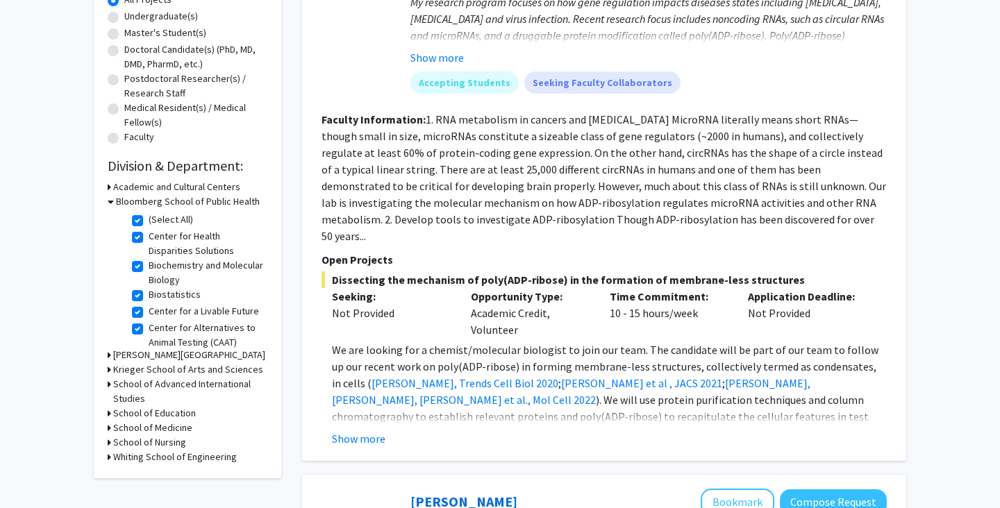
click at [149, 269] on label "Biochemistry and Molecular Biology" at bounding box center [206, 272] width 115 height 29
click at [149, 267] on input "Biochemistry and Molecular Biology" at bounding box center [153, 262] width 9 height 9
checkbox input "false"
checkbox input "true"
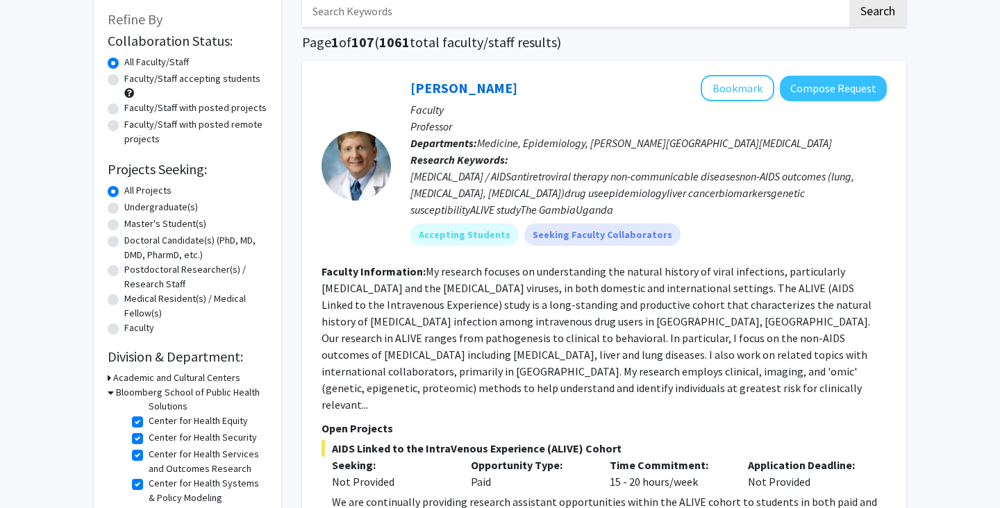
scroll to position [82, 0]
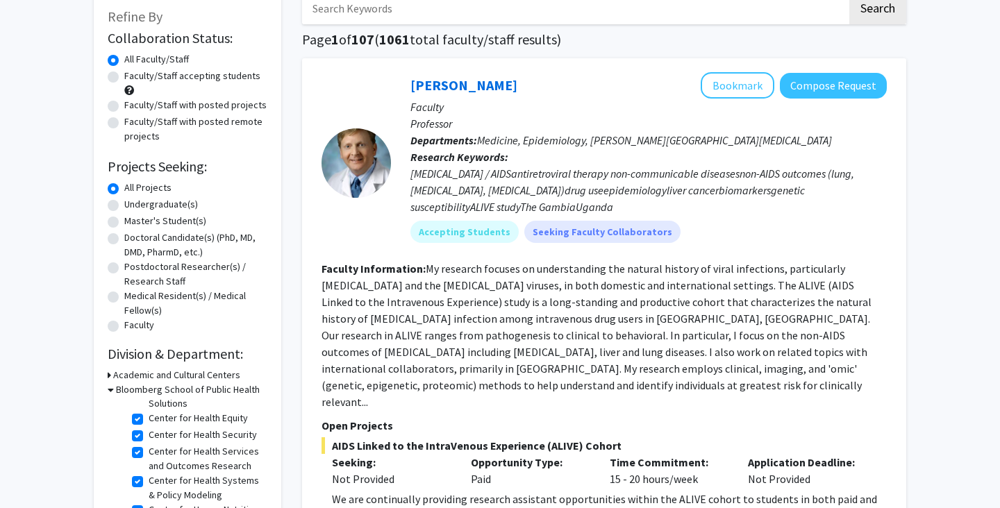
click at [124, 110] on label "Faculty/Staff with posted projects" at bounding box center [195, 105] width 142 height 15
click at [124, 107] on input "Faculty/Staff with posted projects" at bounding box center [128, 102] width 9 height 9
radio input "true"
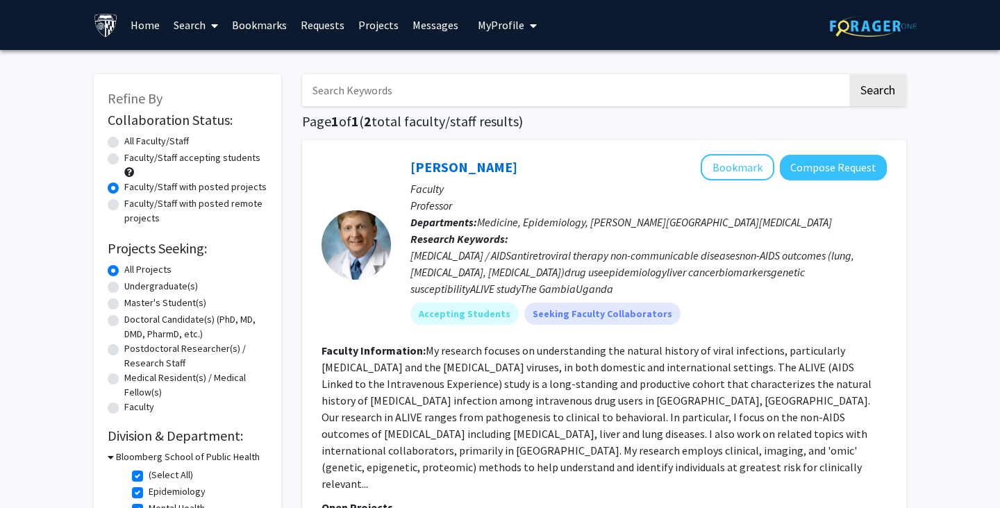
click at [122, 212] on div "Faculty/Staff with posted remote projects" at bounding box center [188, 211] width 160 height 29
click at [124, 208] on label "Faculty/Staff with posted remote projects" at bounding box center [195, 211] width 143 height 29
click at [124, 206] on input "Faculty/Staff with posted remote projects" at bounding box center [128, 201] width 9 height 9
radio input "true"
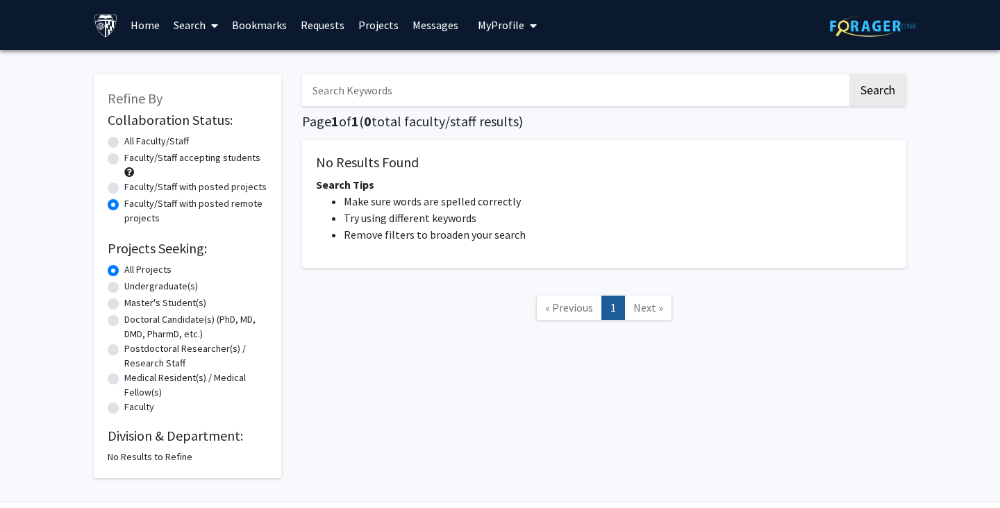
click at [124, 161] on label "Faculty/Staff accepting students" at bounding box center [192, 158] width 136 height 15
click at [124, 160] on input "Faculty/Staff accepting students" at bounding box center [128, 155] width 9 height 9
radio input "true"
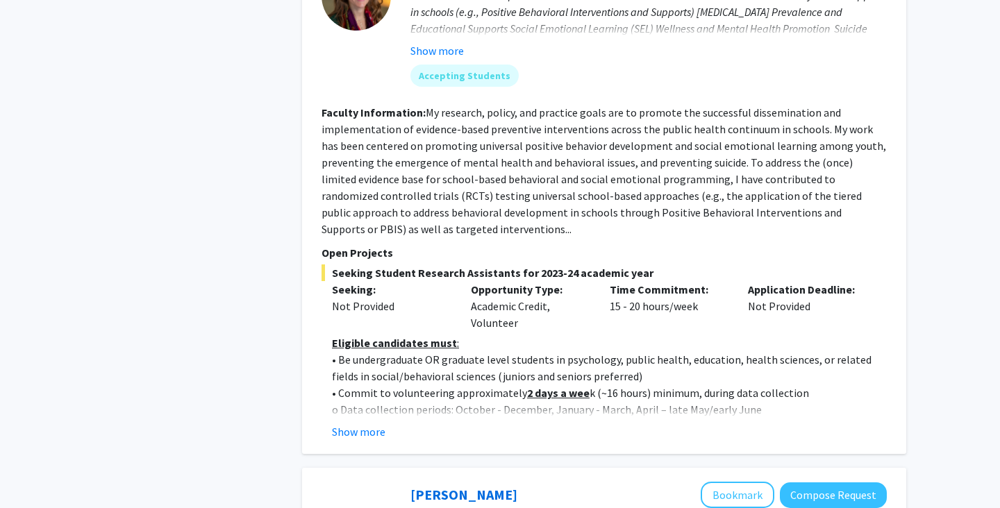
scroll to position [827, 0]
click at [368, 423] on button "Show more" at bounding box center [358, 431] width 53 height 17
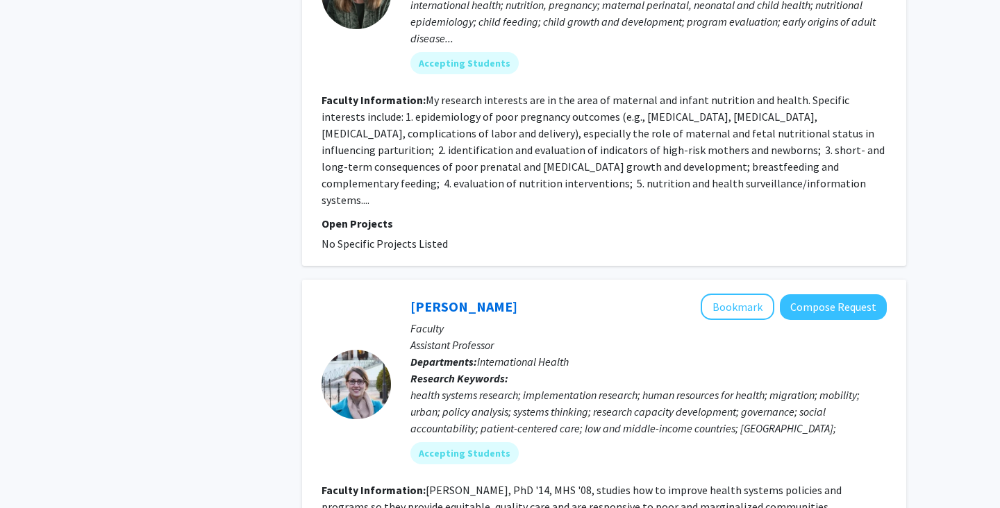
scroll to position [2434, 0]
